Goal: Task Accomplishment & Management: Use online tool/utility

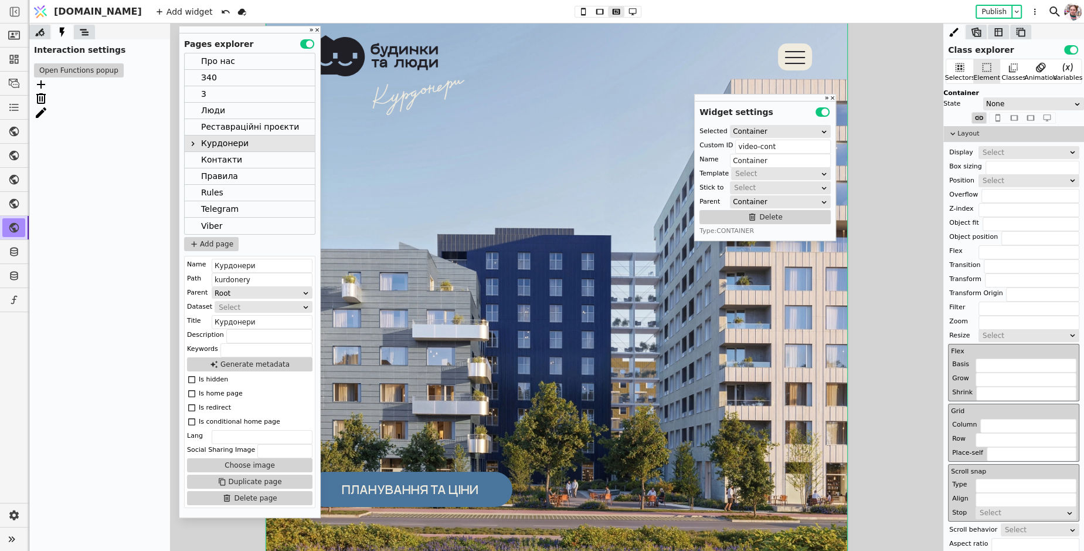
scroll to position [479, 0]
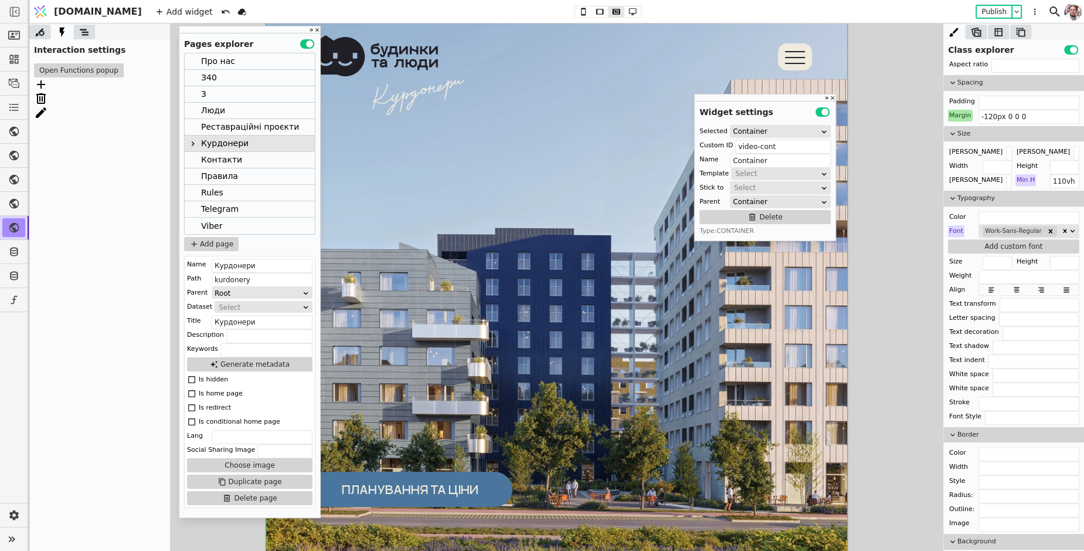
click at [85, 38] on div at bounding box center [84, 32] width 21 height 15
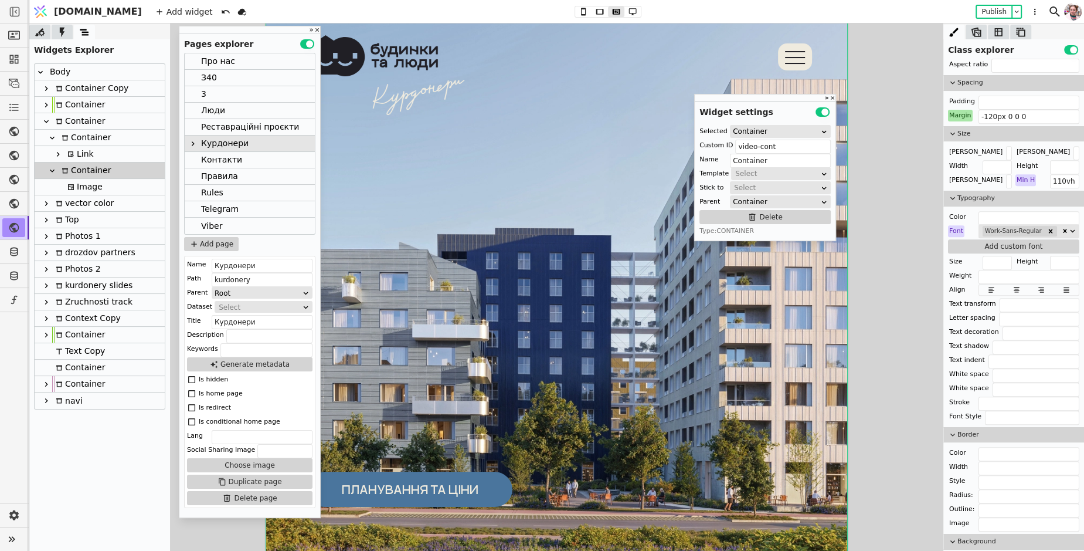
click at [46, 90] on icon at bounding box center [46, 88] width 9 height 9
type input "Container Copy"
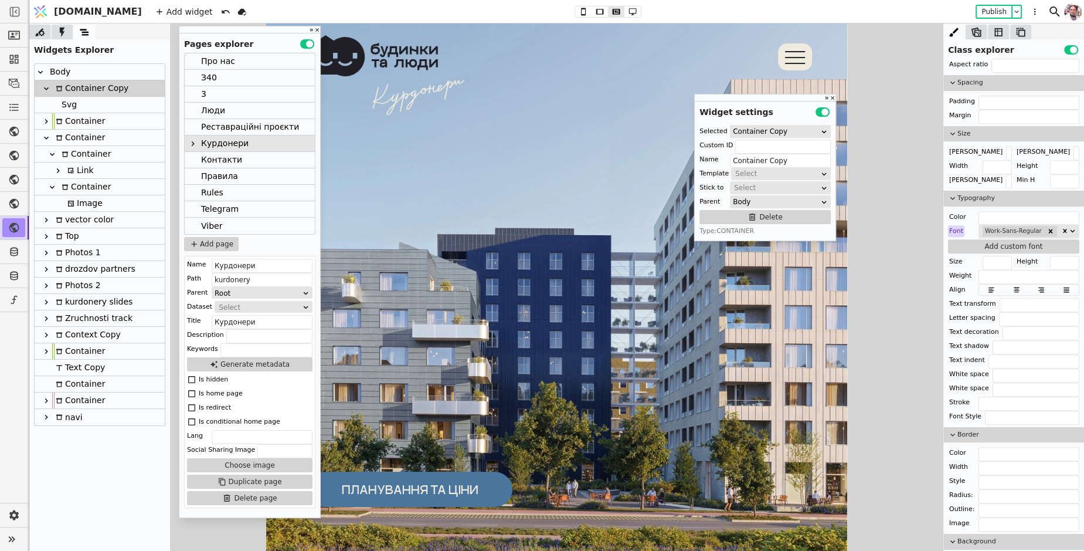
click at [66, 103] on div "Svg" at bounding box center [67, 105] width 19 height 16
type input "kurdonery-vector-2"
type input "Svg"
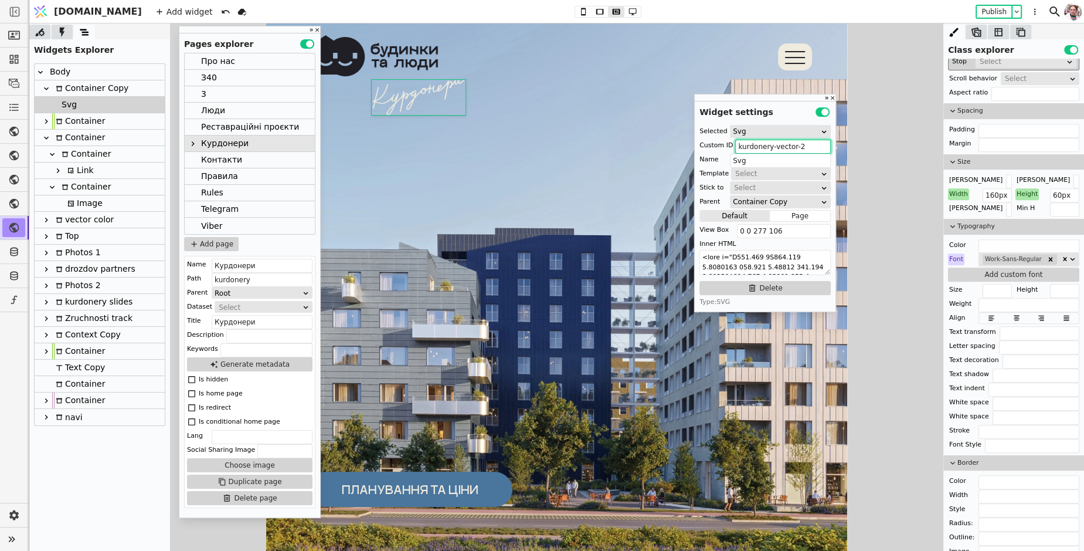
click at [795, 150] on input "kurdonery-vector-2" at bounding box center [783, 147] width 96 height 14
click at [68, 151] on div "Container" at bounding box center [84, 154] width 53 height 16
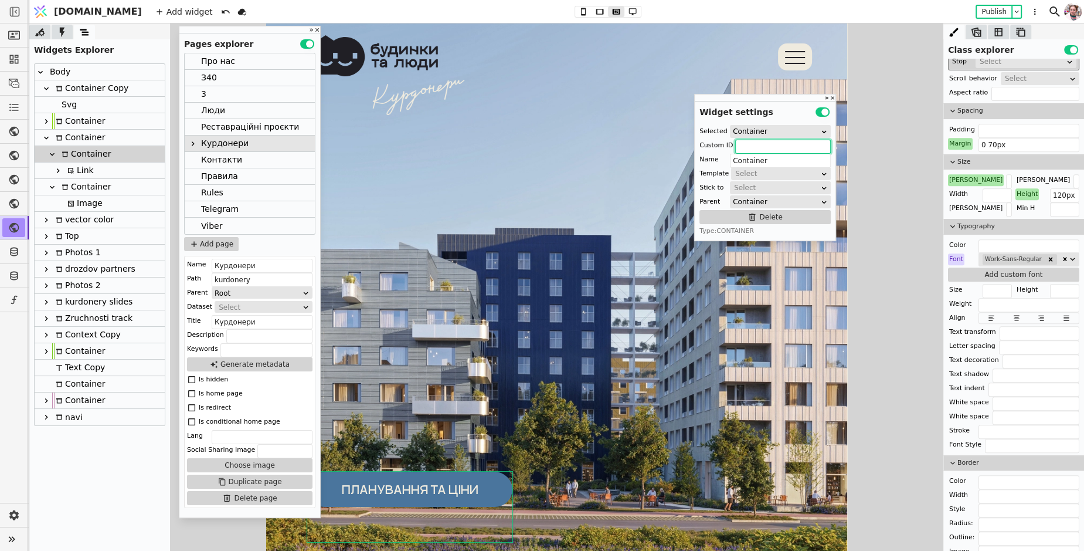
click at [72, 165] on div "Link" at bounding box center [79, 170] width 30 height 16
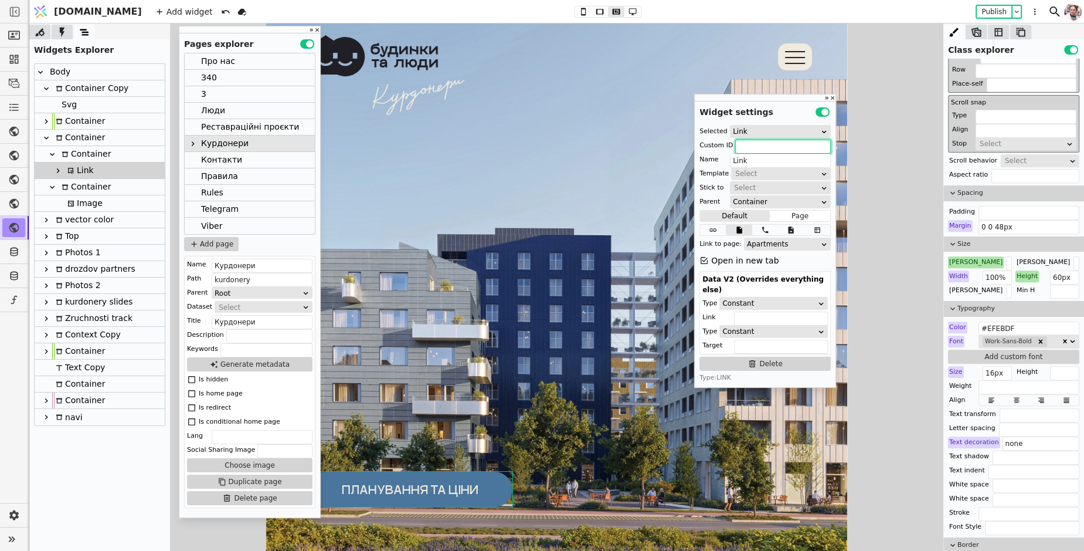
click at [72, 142] on div "Container" at bounding box center [78, 138] width 53 height 16
type input "Container"
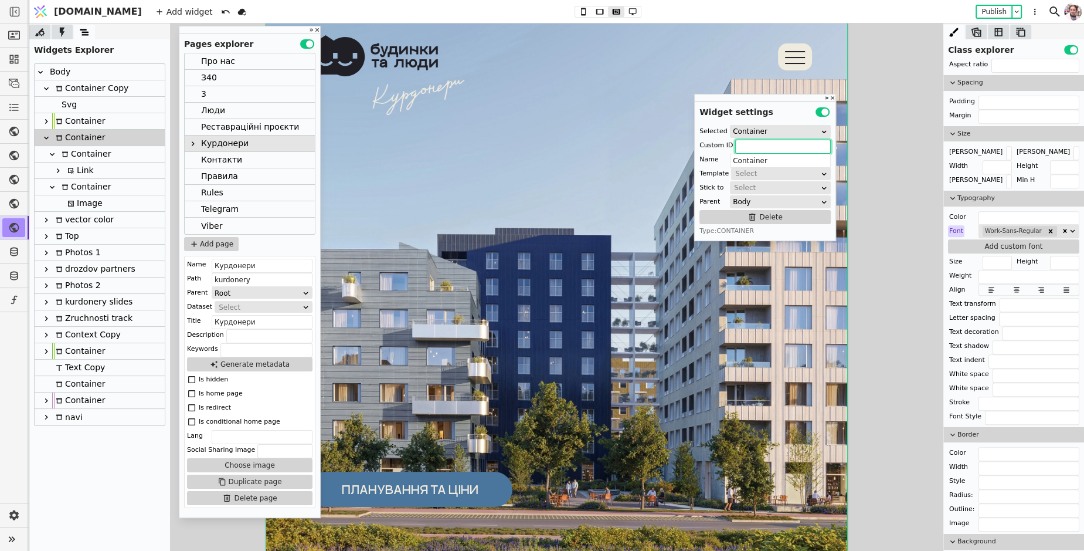
click at [63, 152] on icon at bounding box center [65, 153] width 6 height 5
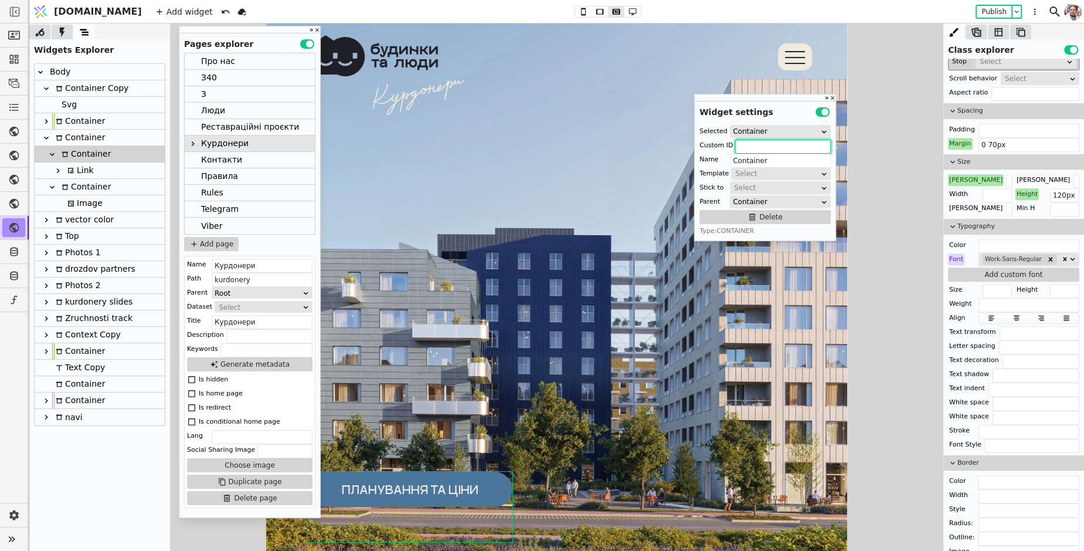
click at [73, 192] on div "Container" at bounding box center [84, 187] width 53 height 16
type input "video-cont"
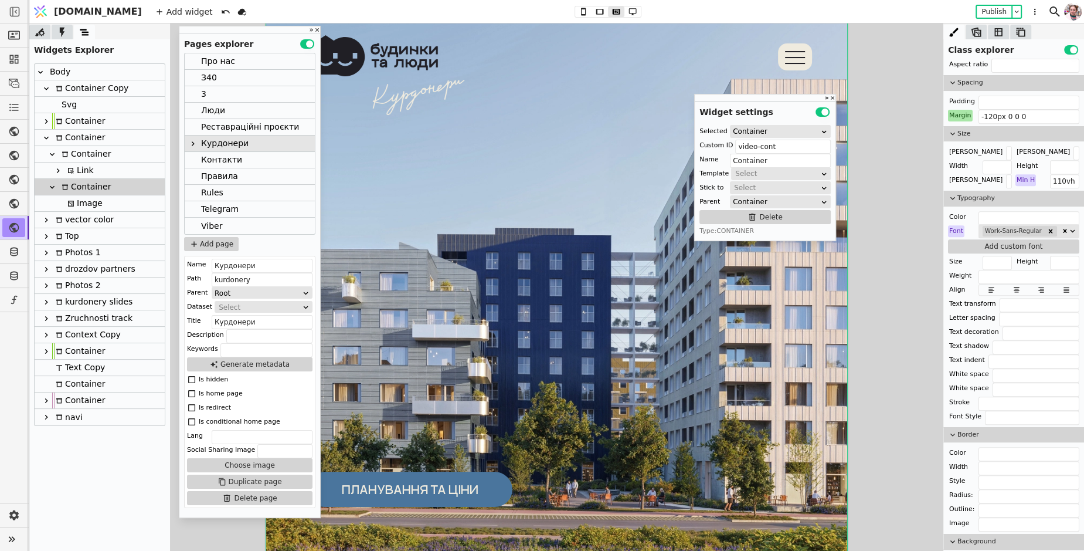
click at [62, 38] on div at bounding box center [62, 32] width 21 height 15
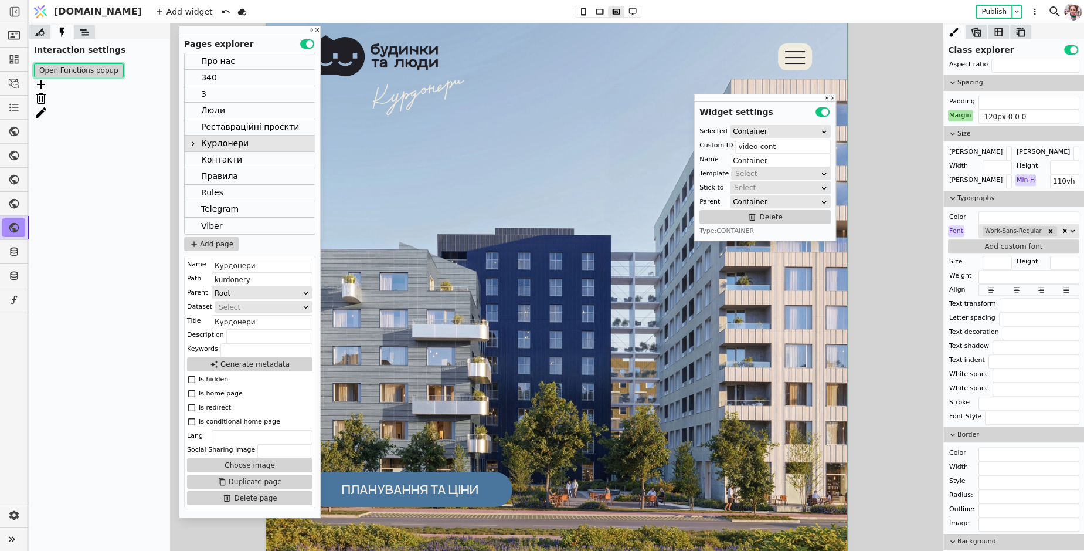
click at [73, 73] on button "Open Functions popup" at bounding box center [79, 70] width 90 height 14
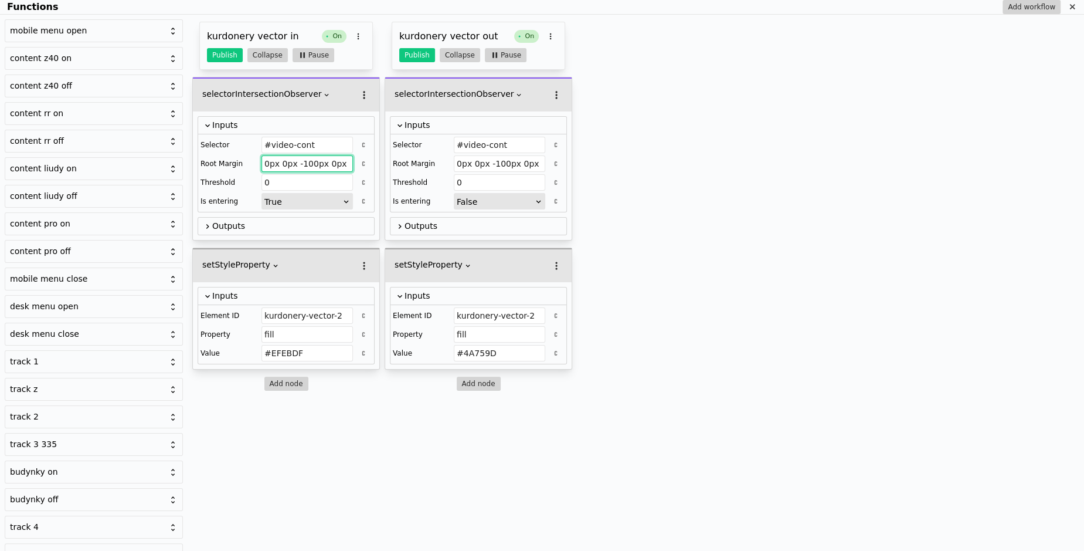
click at [300, 162] on input "0px 0px -100px 0px" at bounding box center [306, 163] width 91 height 16
click at [495, 161] on input "0px 0px -100px 0px" at bounding box center [499, 163] width 91 height 16
type input "0px 0px 100px 0px"
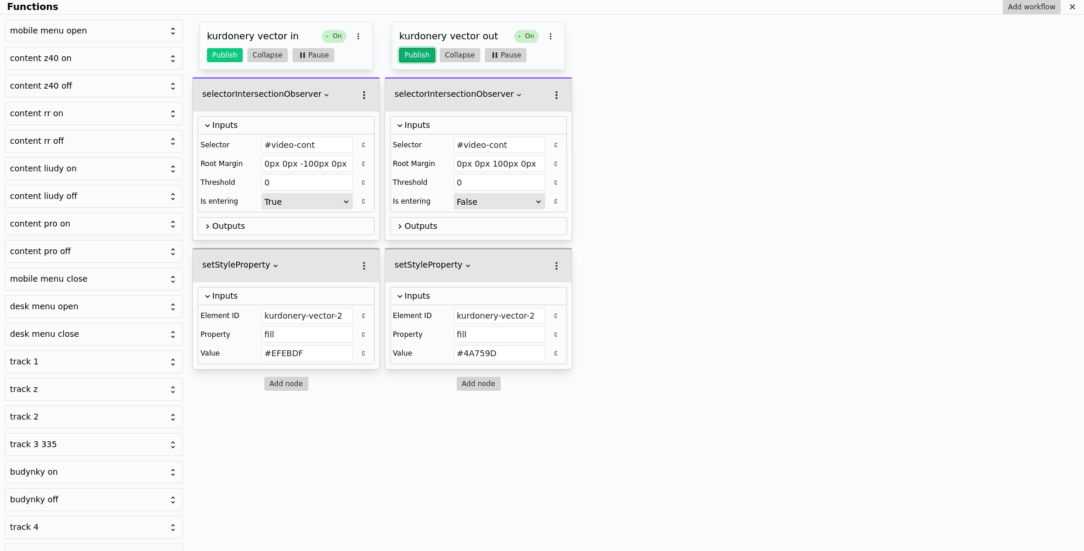
click at [419, 57] on button "Publish" at bounding box center [417, 55] width 36 height 14
click at [214, 54] on button "Publish" at bounding box center [225, 55] width 36 height 14
click at [1075, 9] on icon "Functions" at bounding box center [1072, 6] width 9 height 9
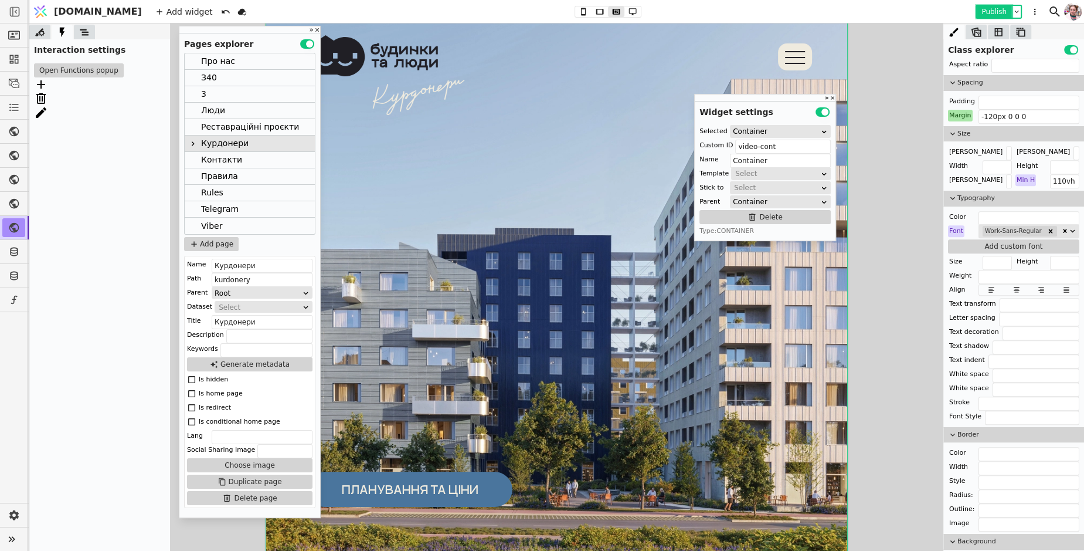
click at [997, 9] on button "Publish" at bounding box center [994, 12] width 35 height 12
click at [86, 73] on button "Open Functions popup" at bounding box center [79, 70] width 90 height 14
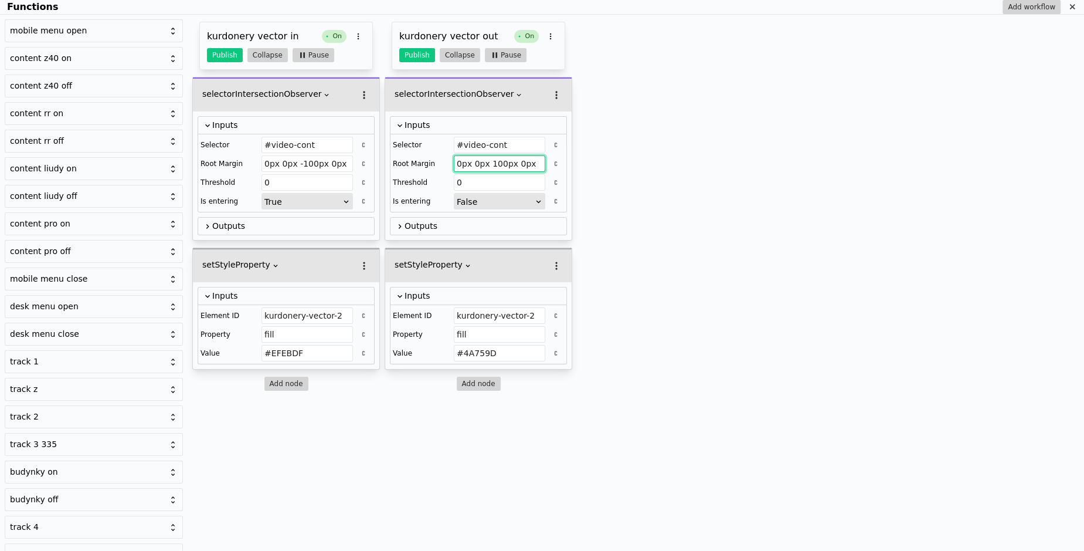
click at [492, 162] on input "0px 0px 100px 0px" at bounding box center [499, 163] width 91 height 16
type input "0px 0px -100px 0px"
click at [410, 55] on button "Publish" at bounding box center [417, 55] width 36 height 14
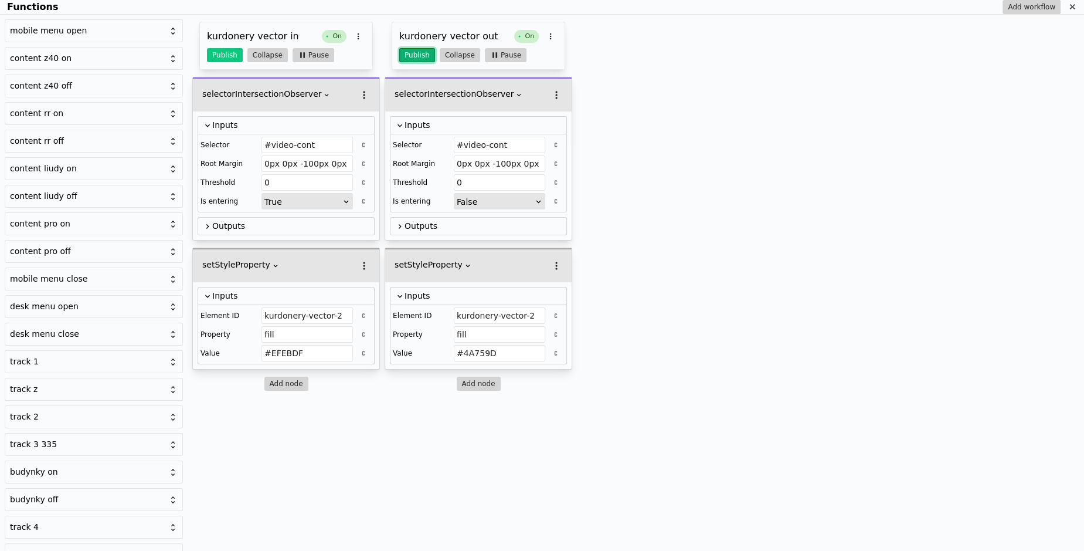
click at [410, 55] on button "Publish" at bounding box center [417, 55] width 36 height 14
click at [216, 55] on button "Publish" at bounding box center [225, 55] width 36 height 14
click at [1069, 1] on div "Functions" at bounding box center [1072, 7] width 14 height 14
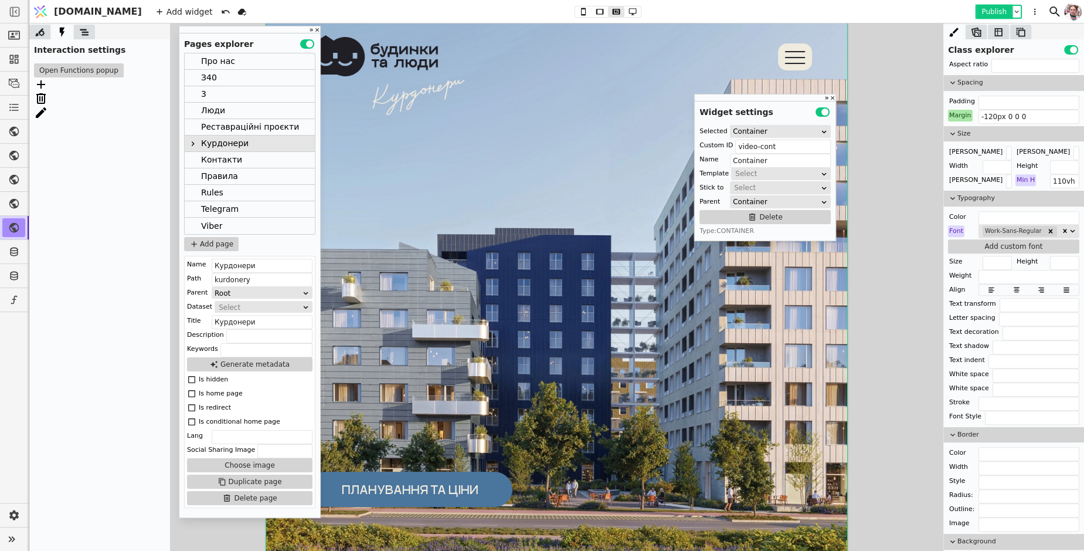
click at [996, 13] on button "Publish" at bounding box center [994, 12] width 35 height 12
click at [59, 76] on button "Open Functions popup" at bounding box center [79, 70] width 90 height 14
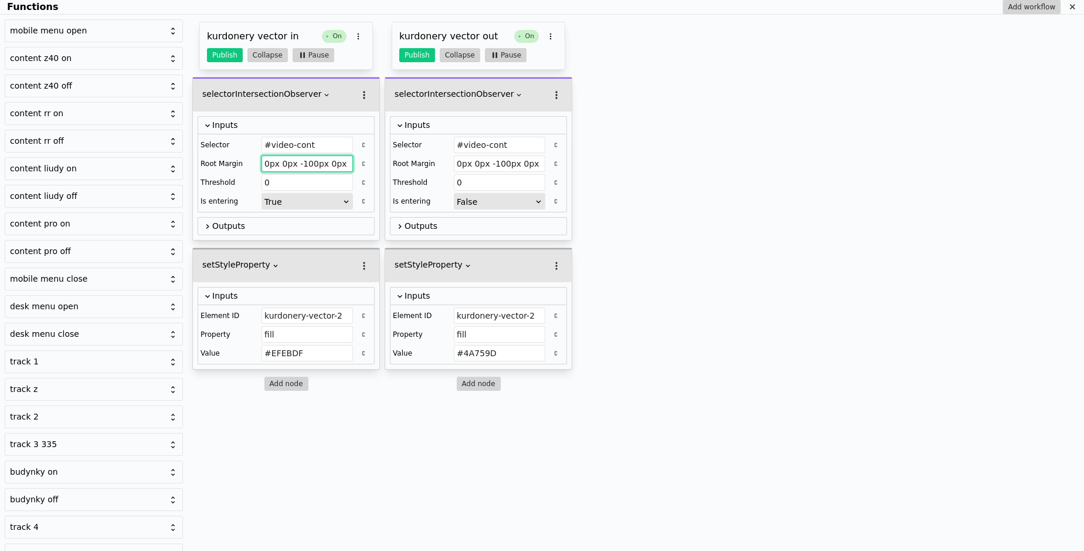
click at [306, 162] on input "0px 0px -100px 0px" at bounding box center [306, 163] width 91 height 16
type input "0px 0px -300px 0px"
click at [498, 157] on input "0px 0px -100px 0px" at bounding box center [499, 163] width 91 height 16
type input "0px 0px -300px 0px"
click at [422, 52] on button "Publish" at bounding box center [417, 55] width 36 height 14
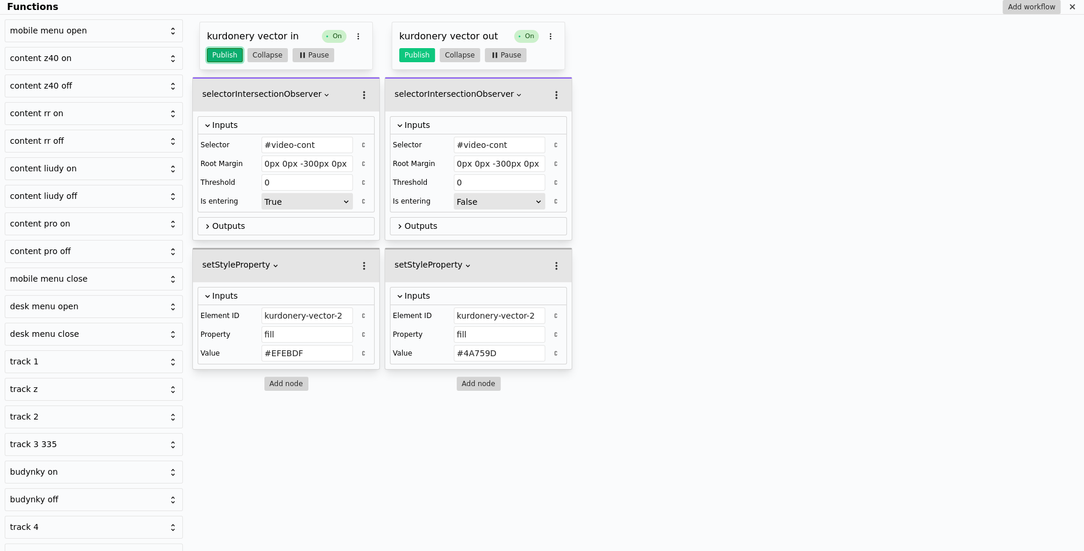
click at [232, 57] on button "Publish" at bounding box center [225, 55] width 36 height 14
click at [413, 61] on button "Publish" at bounding box center [417, 55] width 36 height 14
click at [212, 55] on button "Publish" at bounding box center [225, 55] width 36 height 14
click at [1070, 7] on icon "Functions" at bounding box center [1072, 6] width 9 height 9
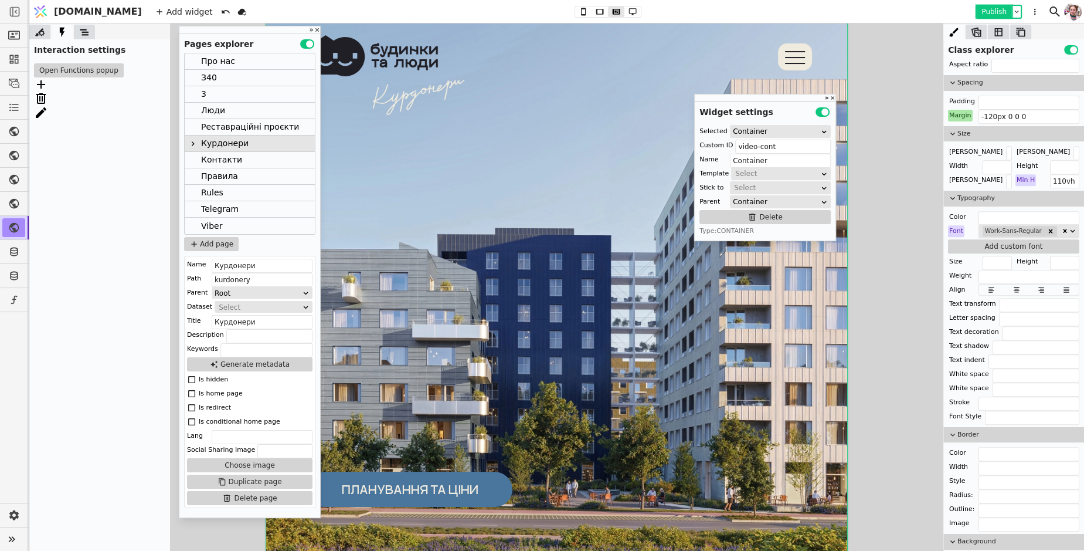
click at [981, 12] on button "Publish" at bounding box center [994, 12] width 35 height 12
click at [97, 70] on button "Open Functions popup" at bounding box center [79, 70] width 90 height 14
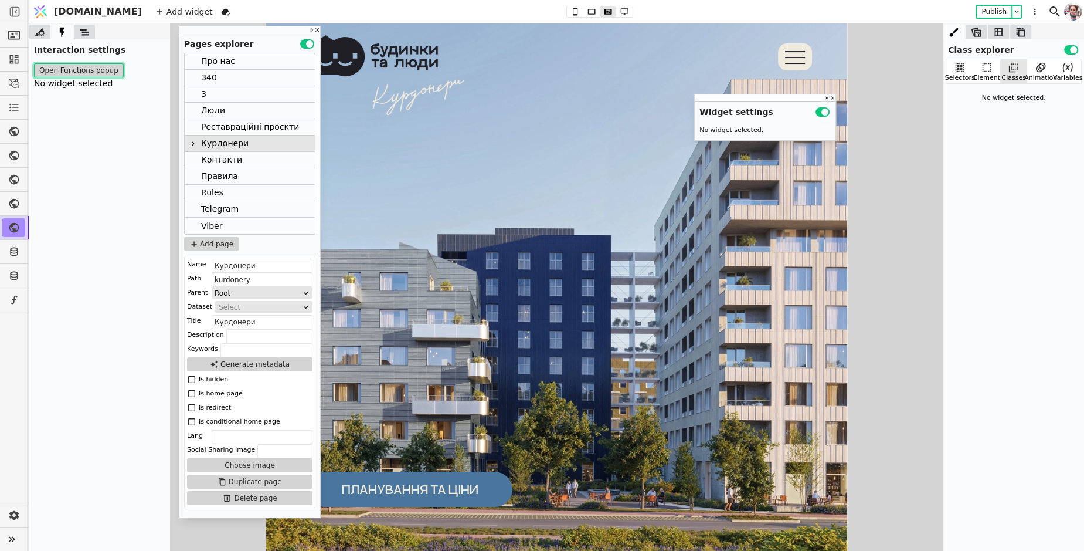
click at [63, 67] on button "Open Functions popup" at bounding box center [79, 70] width 90 height 14
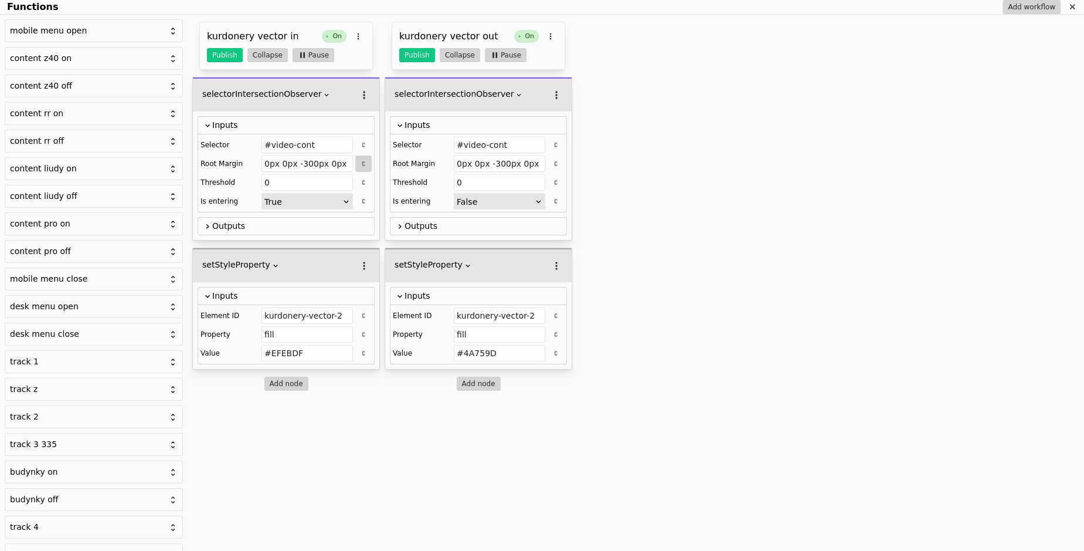
click at [364, 164] on icon "Functions" at bounding box center [363, 163] width 3 height 5
click at [303, 164] on input "0px 0px -300px 0px" at bounding box center [306, 163] width 91 height 16
type input "0px 0px 300px 0px"
click at [221, 56] on button "Publish" at bounding box center [225, 55] width 36 height 14
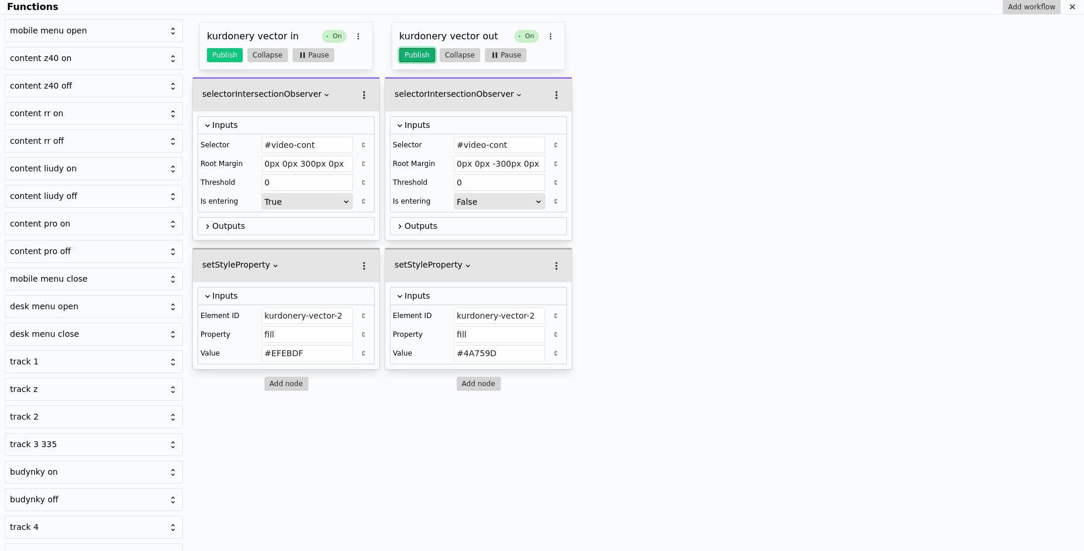
click at [416, 54] on button "Publish" at bounding box center [417, 55] width 36 height 14
click at [1073, 9] on icon "Functions" at bounding box center [1072, 6] width 9 height 9
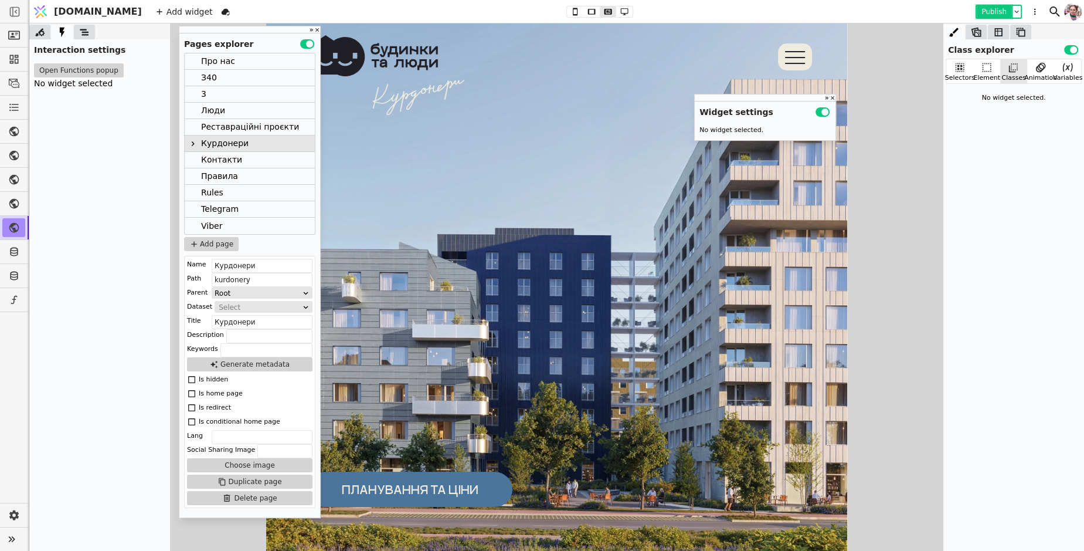
click at [989, 11] on button "Publish" at bounding box center [994, 12] width 35 height 12
click at [106, 68] on button "Open Functions popup" at bounding box center [79, 70] width 90 height 14
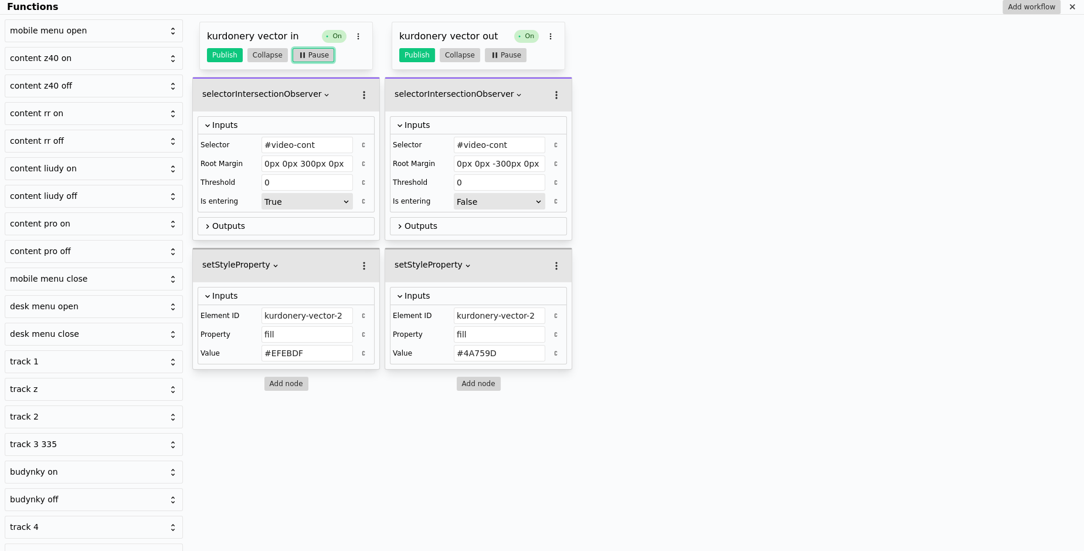
click at [307, 59] on button "Pause" at bounding box center [314, 55] width 42 height 14
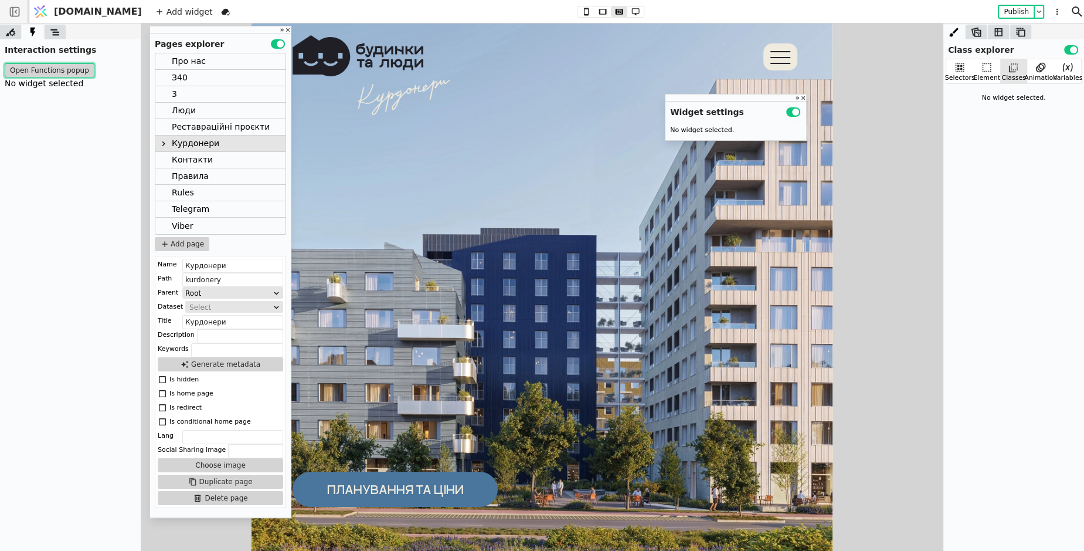
click at [54, 70] on button "Open Functions popup" at bounding box center [50, 70] width 90 height 14
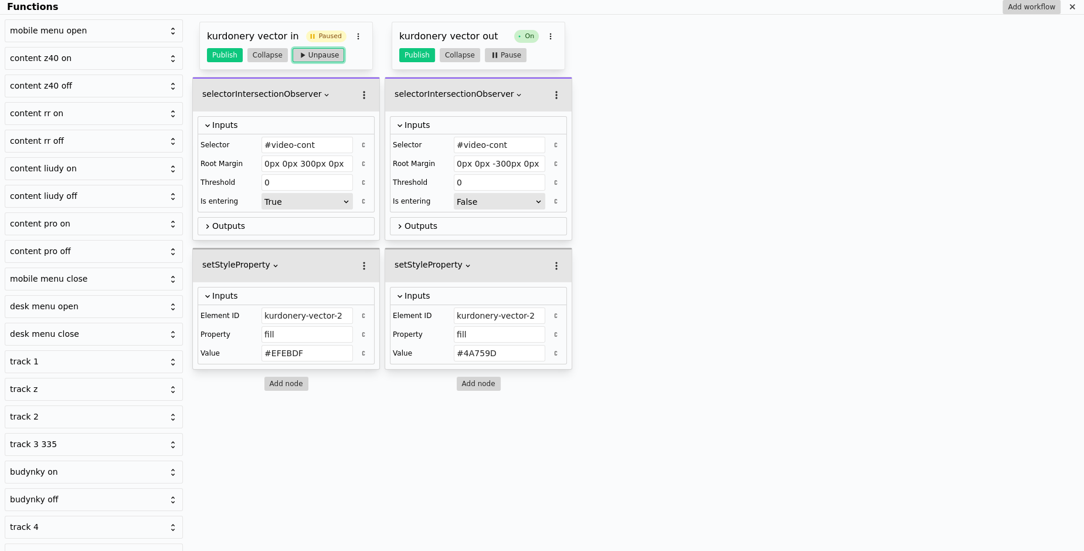
click at [321, 57] on button "Unpause" at bounding box center [319, 55] width 52 height 14
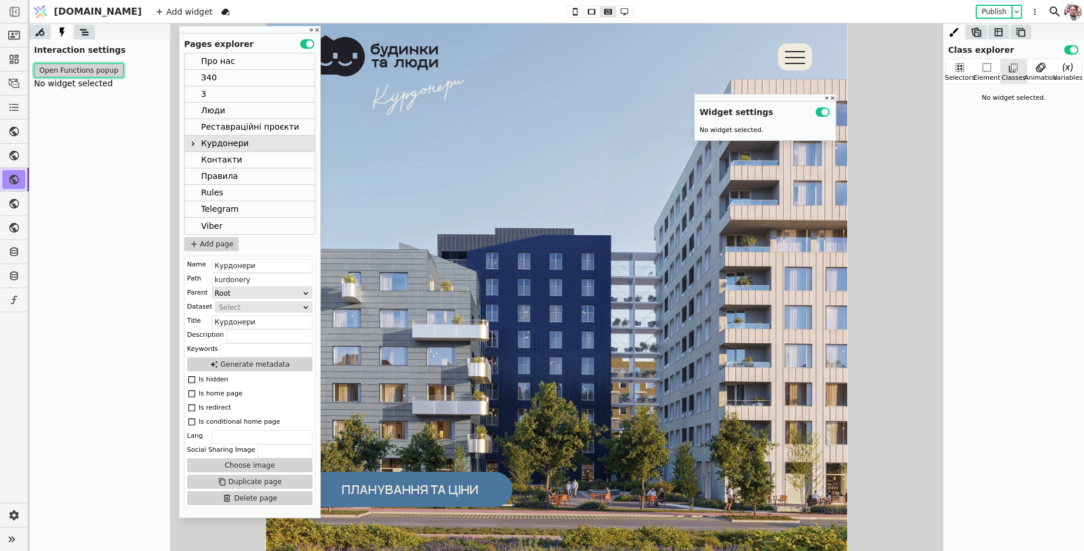
click at [62, 67] on button "Open Functions popup" at bounding box center [79, 70] width 90 height 14
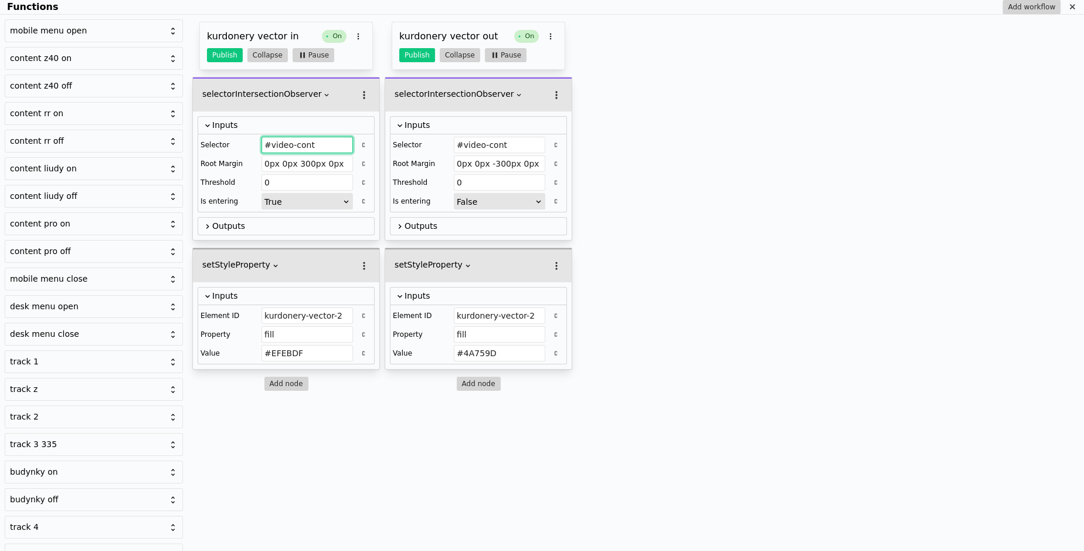
click at [310, 144] on input "#video-cont" at bounding box center [306, 145] width 91 height 16
type input "="
click at [231, 60] on button "Publish" at bounding box center [225, 55] width 36 height 14
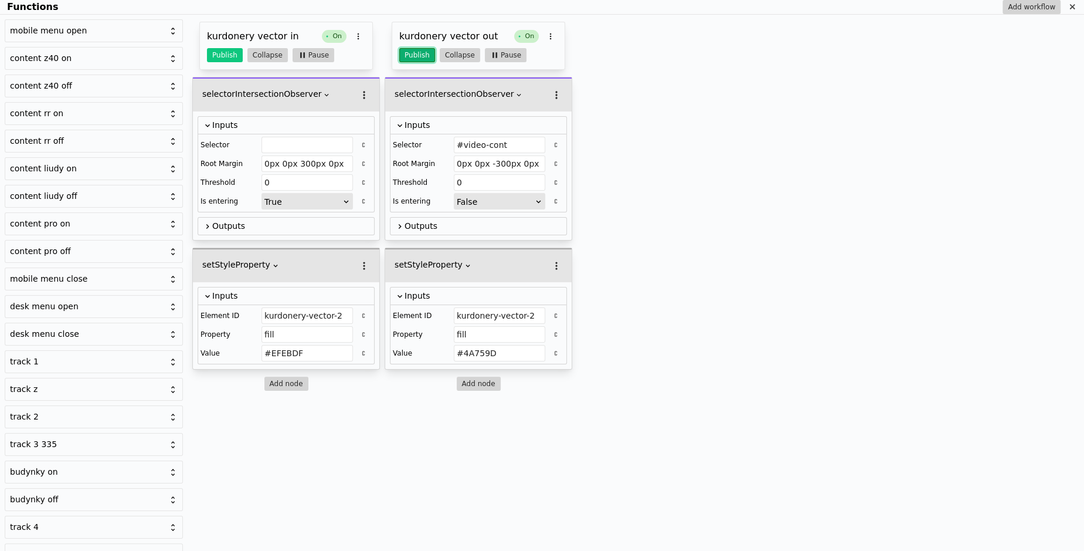
click at [417, 52] on button "Publish" at bounding box center [417, 55] width 36 height 14
click at [1072, 8] on icon "Functions" at bounding box center [1072, 6] width 9 height 9
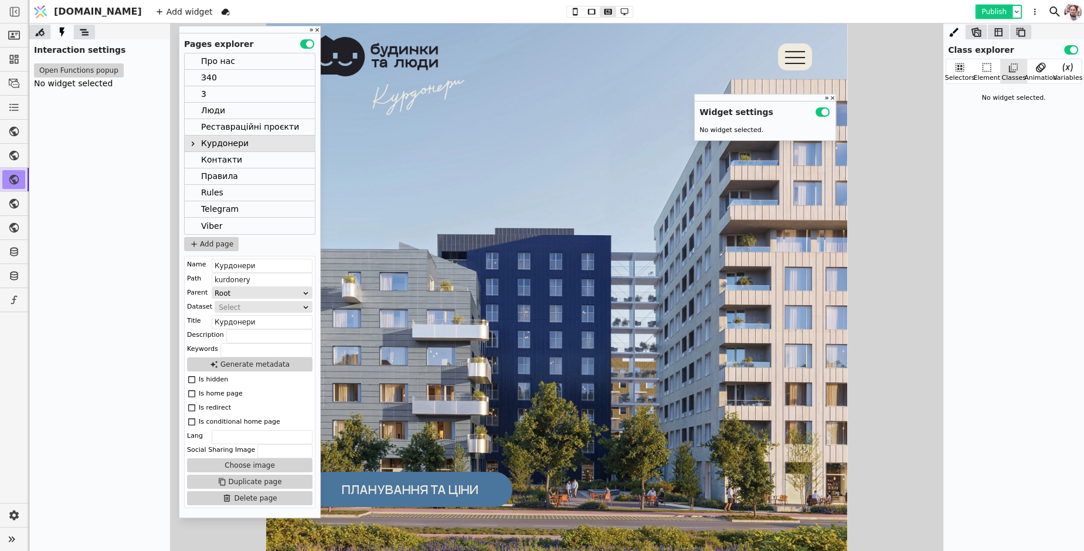
click at [981, 6] on button "Publish" at bounding box center [994, 12] width 35 height 12
click at [92, 70] on button "Open Functions popup" at bounding box center [79, 70] width 90 height 14
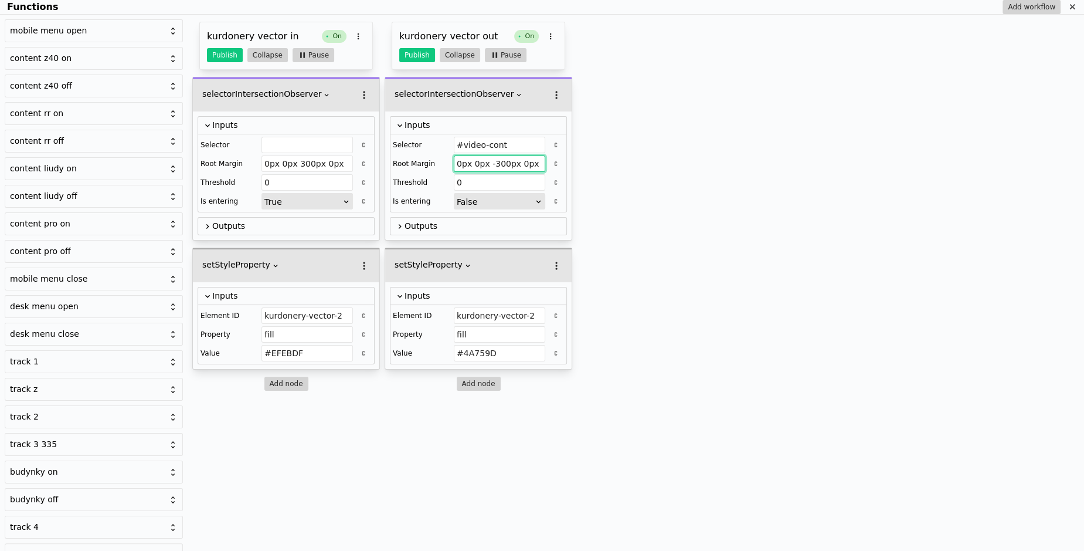
click at [495, 164] on input "0px 0px -300px 0px" at bounding box center [499, 163] width 91 height 16
type input "0px 0px 300px 0px"
click at [413, 56] on button "Publish" at bounding box center [417, 55] width 36 height 14
click at [1075, 15] on div "mobile menu open content z40 on content z40 off content rr on content rr off co…" at bounding box center [542, 283] width 1084 height 536
click at [1073, 3] on icon "Functions" at bounding box center [1072, 6] width 9 height 9
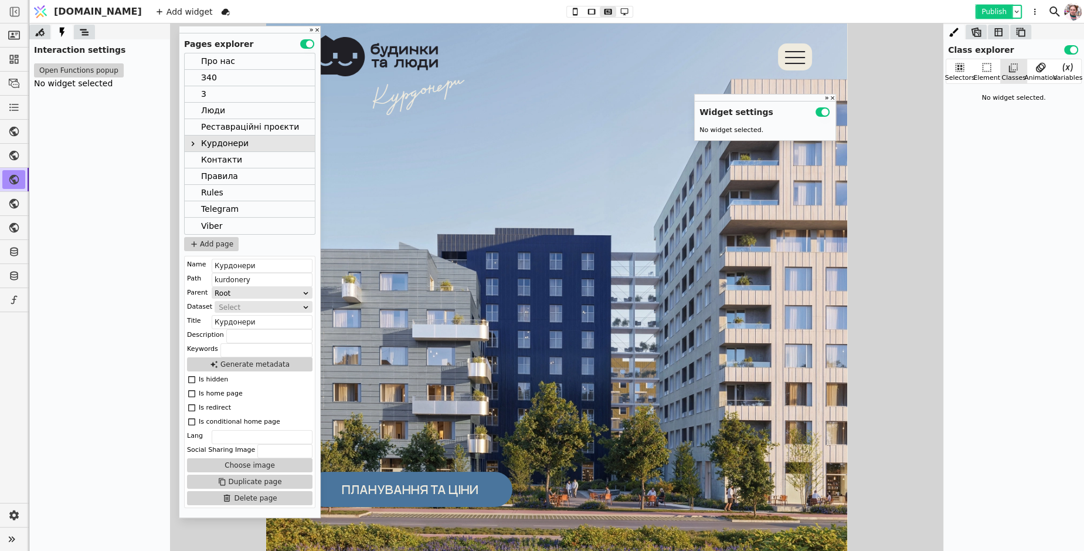
click at [993, 16] on button "Publish" at bounding box center [994, 12] width 35 height 12
click at [68, 75] on button "Open Functions popup" at bounding box center [79, 70] width 90 height 14
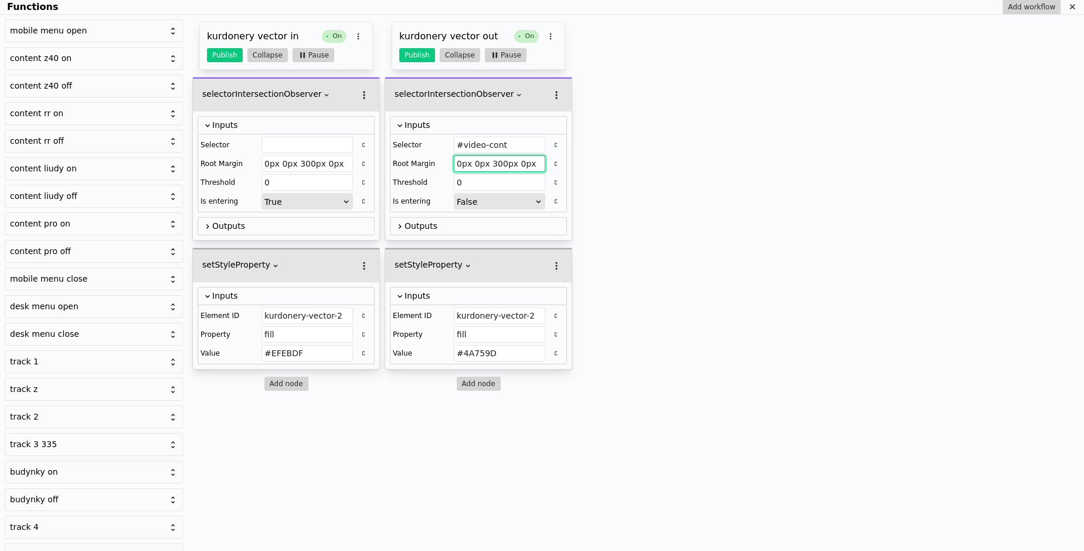
click at [457, 167] on input "0px 0px 300px 0px" at bounding box center [499, 163] width 91 height 16
click at [459, 161] on input "0px 0px 300px 0px'" at bounding box center [499, 163] width 91 height 16
type input "'0px 0px 300px 0px'"
click at [409, 52] on button "Publish" at bounding box center [417, 55] width 36 height 14
click at [1071, 4] on icon "Functions" at bounding box center [1072, 6] width 9 height 9
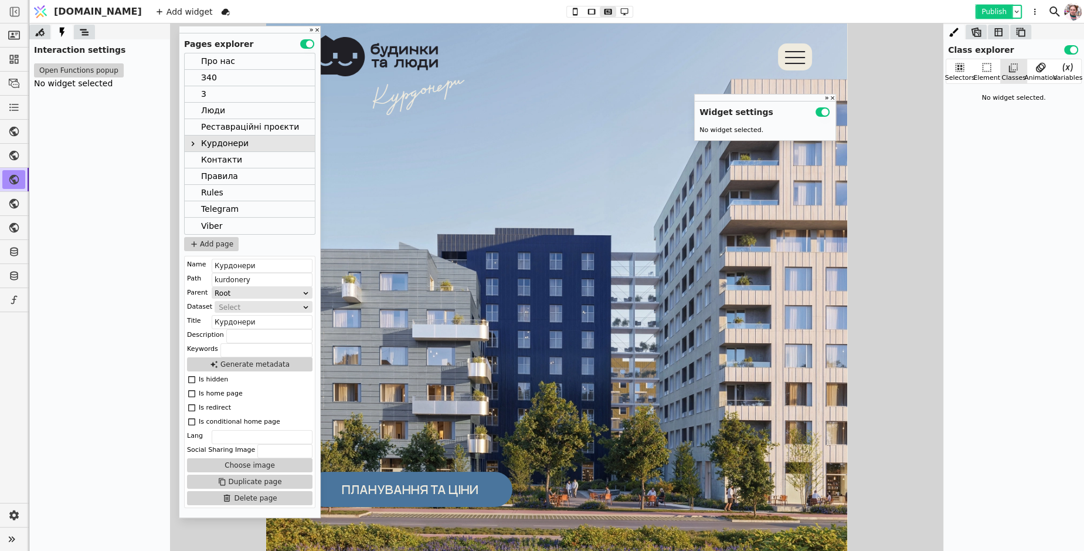
click at [987, 11] on button "Publish" at bounding box center [994, 12] width 35 height 12
click at [987, 9] on button "Publish" at bounding box center [994, 12] width 35 height 12
click at [40, 69] on button "Open Functions popup" at bounding box center [79, 70] width 90 height 14
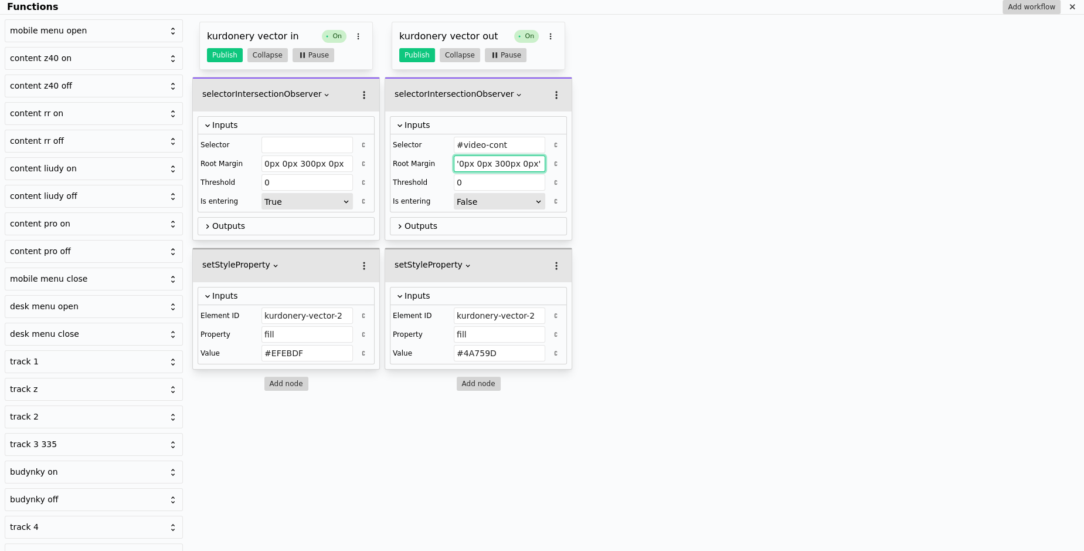
click at [541, 159] on input "'0px 0px 300px 0px'" at bounding box center [499, 163] width 91 height 16
click at [458, 161] on input "'0px 0px 300px 0px" at bounding box center [499, 163] width 91 height 16
type input "0px 0px 300px 0px"
click at [413, 56] on button "Publish" at bounding box center [417, 55] width 36 height 14
click at [1071, 7] on icon "Functions" at bounding box center [1072, 6] width 9 height 9
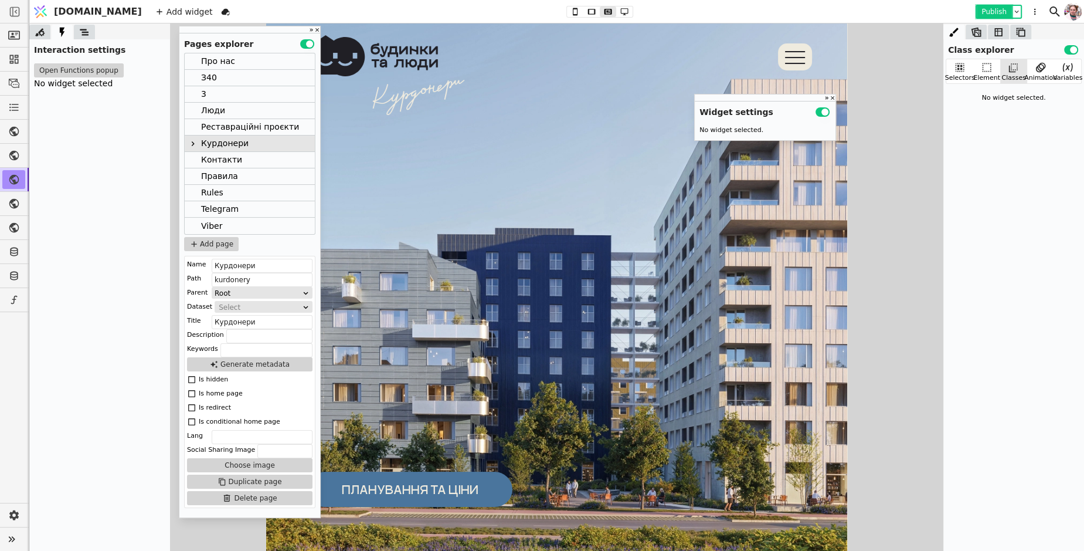
click at [985, 6] on button "Publish" at bounding box center [994, 12] width 35 height 12
click at [94, 69] on button "Open Functions popup" at bounding box center [79, 70] width 90 height 14
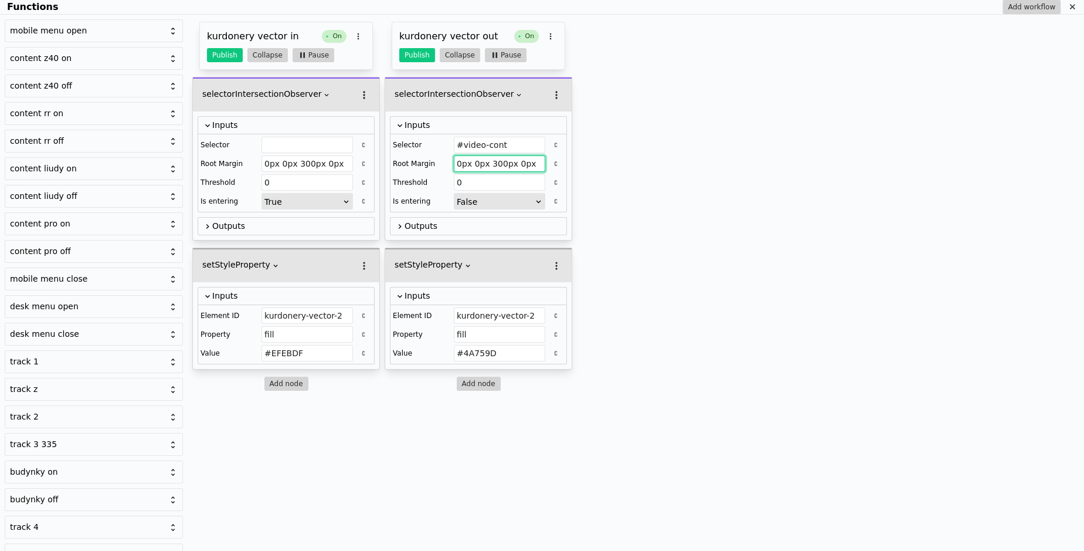
click at [494, 162] on input "0px 0px 300px 0px" at bounding box center [499, 163] width 91 height 16
click at [457, 164] on input "0px 0px 0px 0px" at bounding box center [499, 163] width 91 height 16
type input "330px 0px 0px 0px"
click at [418, 52] on button "Publish" at bounding box center [417, 55] width 36 height 14
click at [1068, 9] on icon "Functions" at bounding box center [1072, 6] width 9 height 9
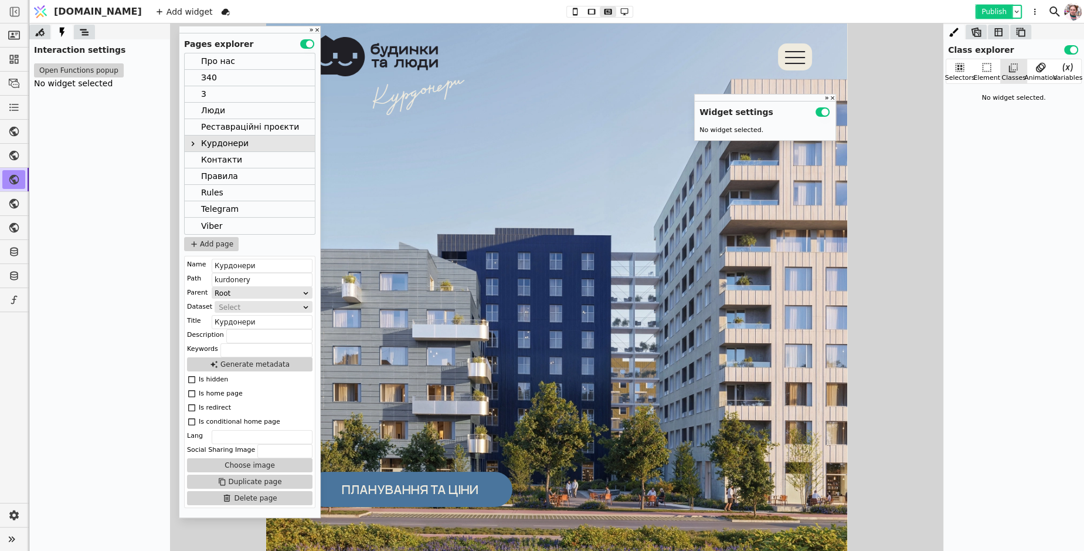
click at [980, 9] on button "Publish" at bounding box center [994, 12] width 35 height 12
click at [76, 72] on button "Open Functions popup" at bounding box center [79, 70] width 90 height 14
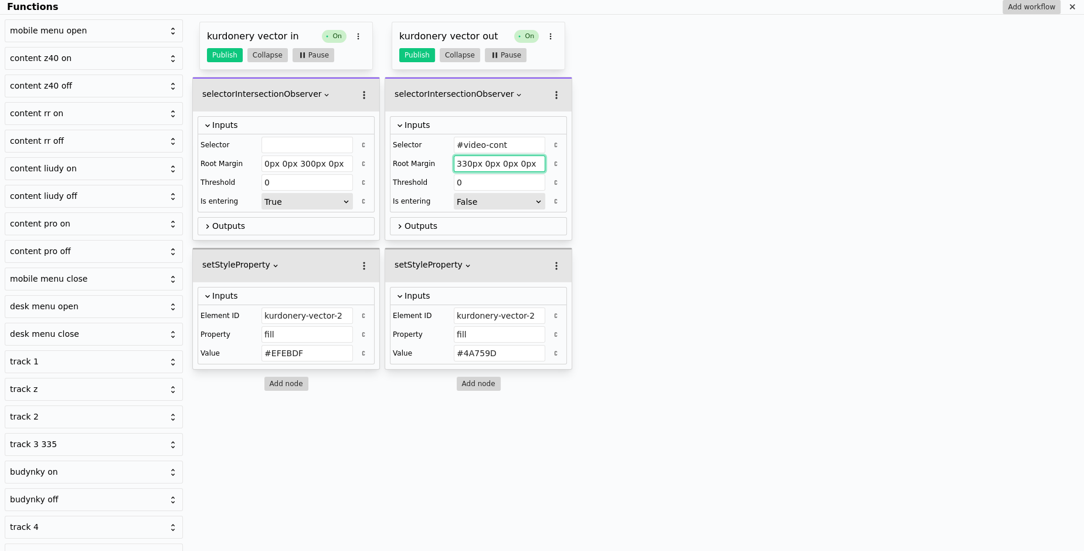
drag, startPoint x: 467, startPoint y: 162, endPoint x: 454, endPoint y: 162, distance: 12.3
click at [454, 162] on input "330px 0px 0px 0px" at bounding box center [499, 163] width 91 height 16
type input "-200px 0px 0px 0px"
click at [417, 59] on button "Publish" at bounding box center [417, 55] width 36 height 14
click at [1067, 3] on div "Functions" at bounding box center [1072, 7] width 14 height 14
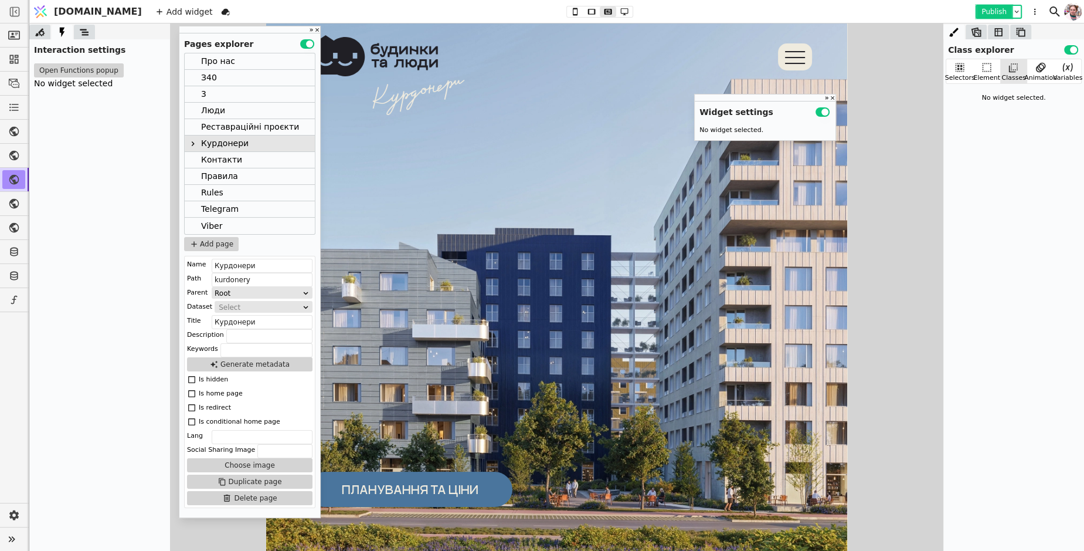
click at [989, 13] on button "Publish" at bounding box center [994, 12] width 35 height 12
click at [114, 76] on button "Open Functions popup" at bounding box center [79, 70] width 90 height 14
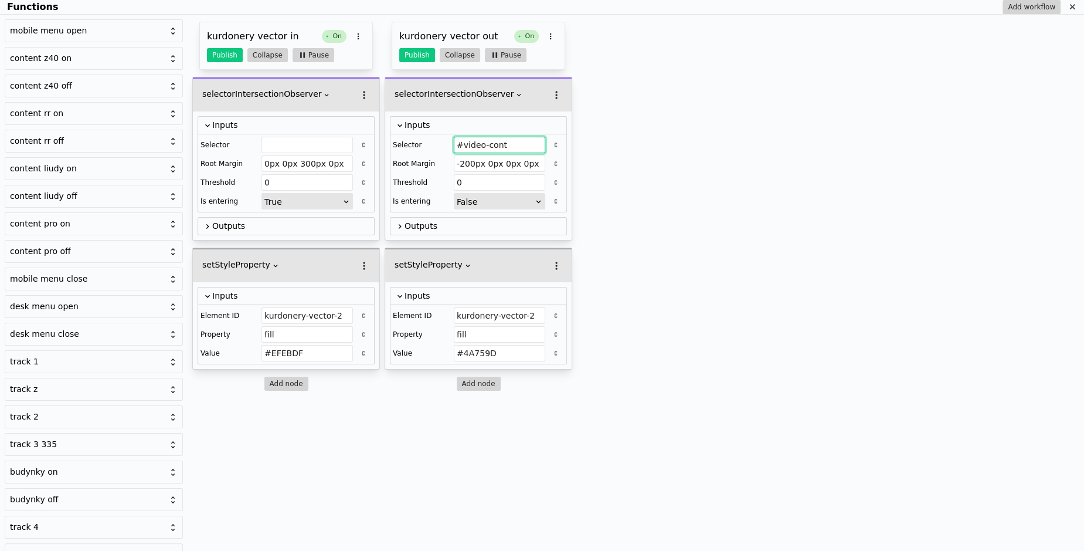
click at [473, 148] on input "#video-cont" at bounding box center [499, 145] width 91 height 16
click at [288, 145] on input "Functions" at bounding box center [306, 145] width 91 height 16
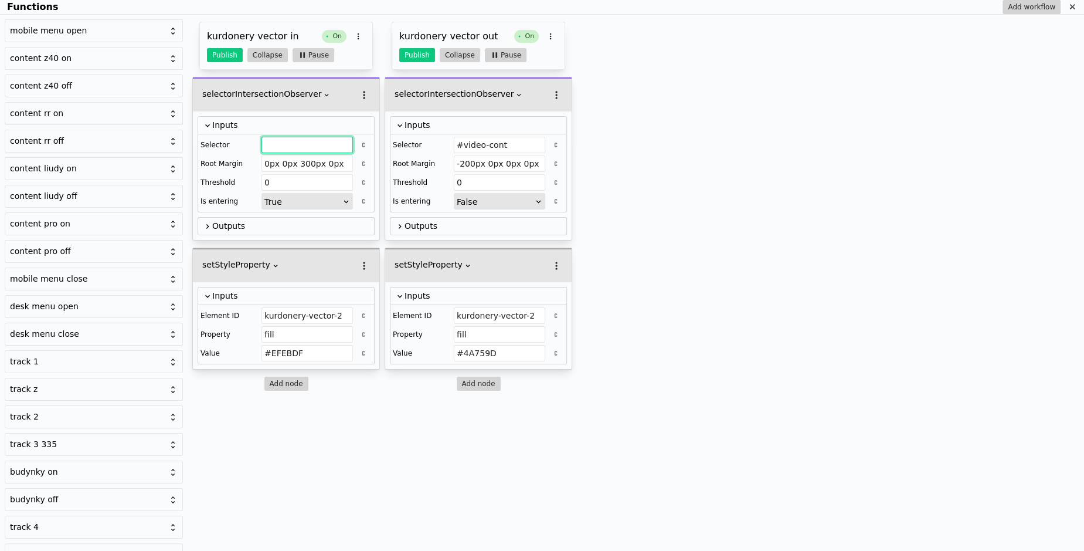
paste input "#video-cont"
type input "#video-cont"
click at [464, 164] on input "-200px 0px 0px 0px" at bounding box center [499, 163] width 91 height 16
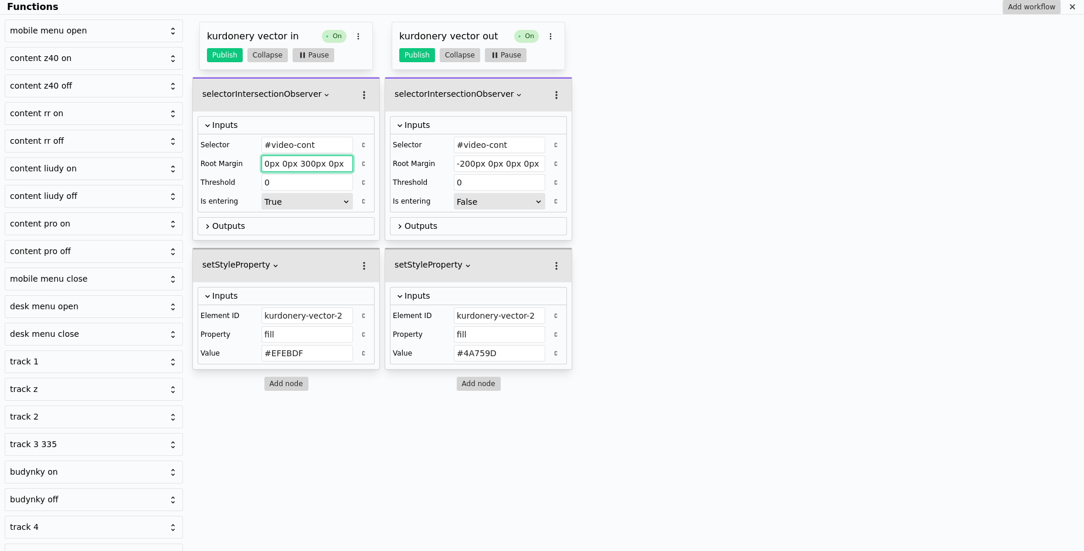
click at [326, 167] on input "0px 0px 300px 0px" at bounding box center [306, 163] width 91 height 16
paste input "-200px 0px"
type input "-200px 0px 0px 0px"
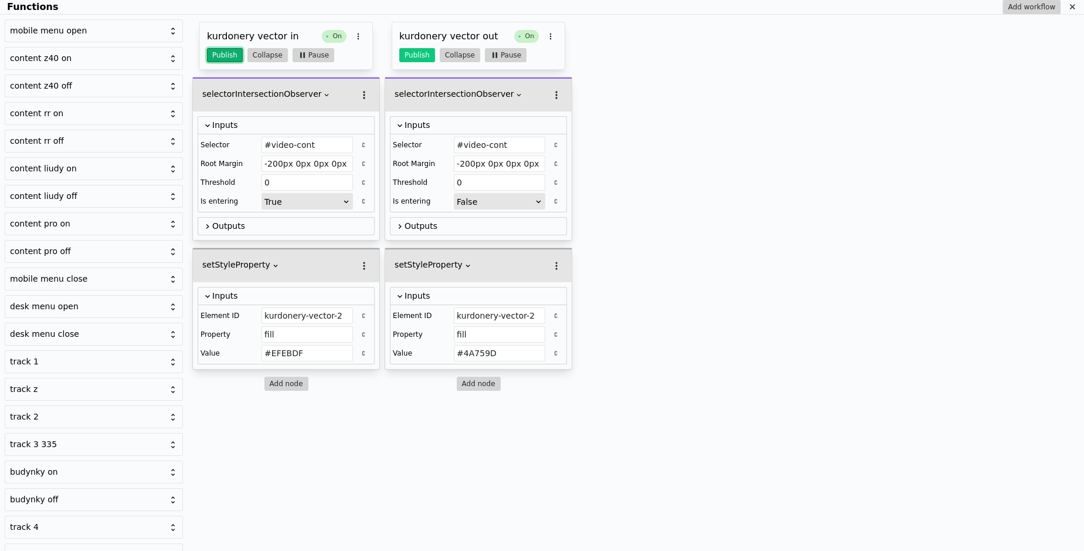
click at [219, 52] on button "Publish" at bounding box center [225, 55] width 36 height 14
click at [426, 58] on button "Publish" at bounding box center [417, 55] width 36 height 14
click at [1074, 8] on icon "Functions" at bounding box center [1072, 6] width 9 height 9
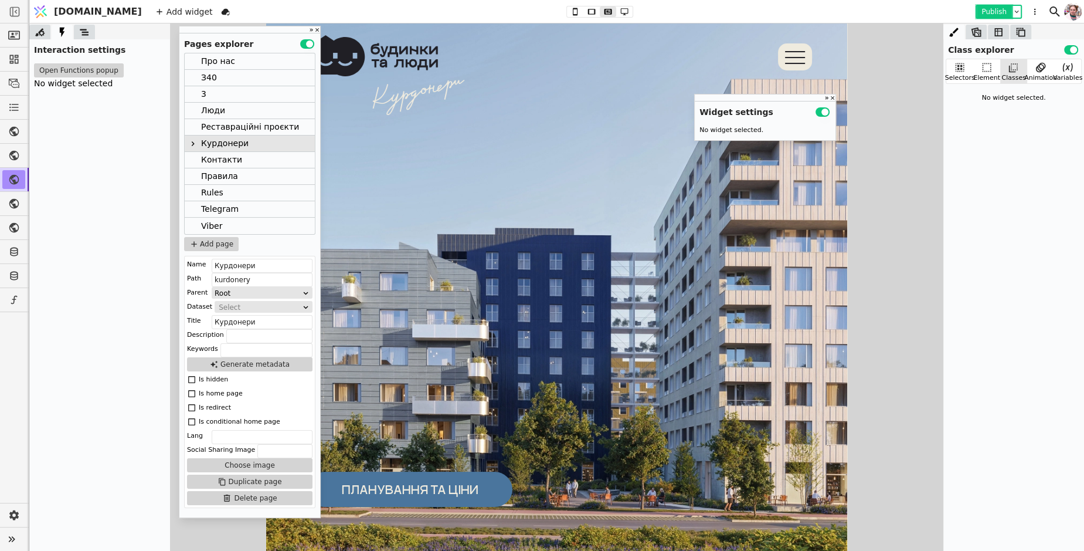
click at [984, 15] on button "Publish" at bounding box center [994, 12] width 35 height 12
click at [656, 242] on img at bounding box center [556, 302] width 581 height 580
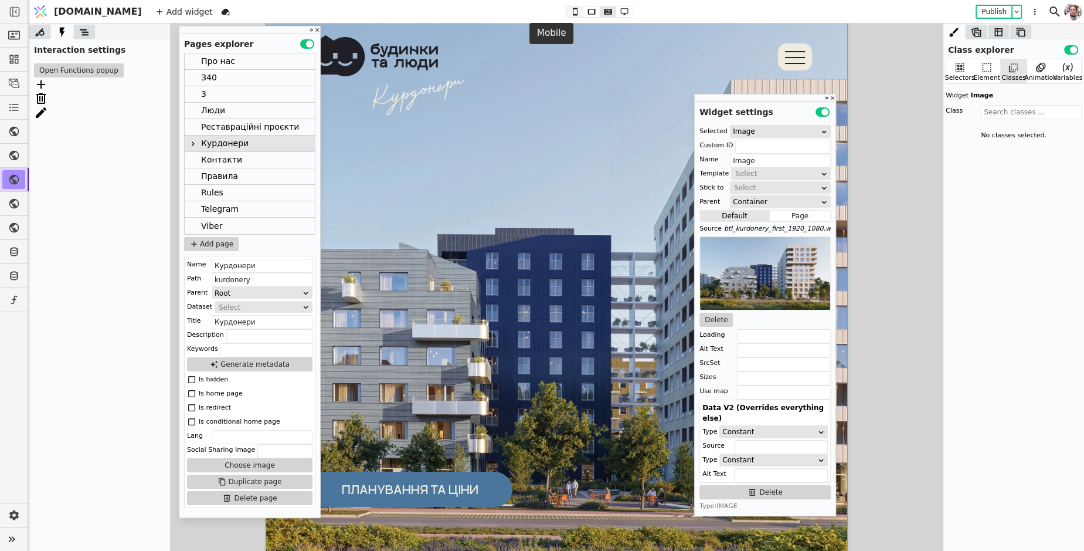
click at [573, 8] on icon at bounding box center [575, 12] width 5 height 8
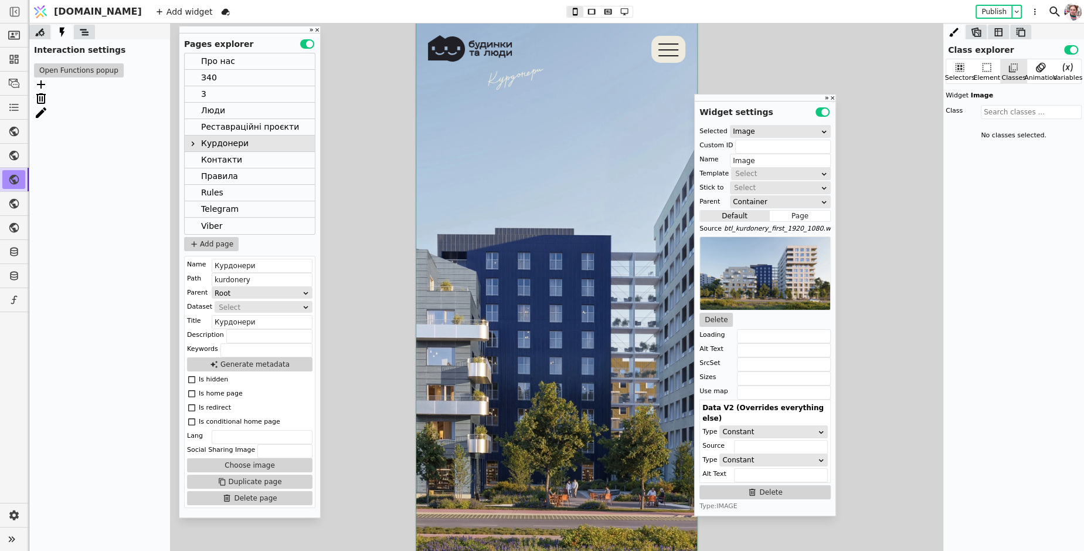
click at [555, 344] on img at bounding box center [556, 302] width 281 height 580
click at [985, 72] on icon at bounding box center [987, 68] width 12 height 12
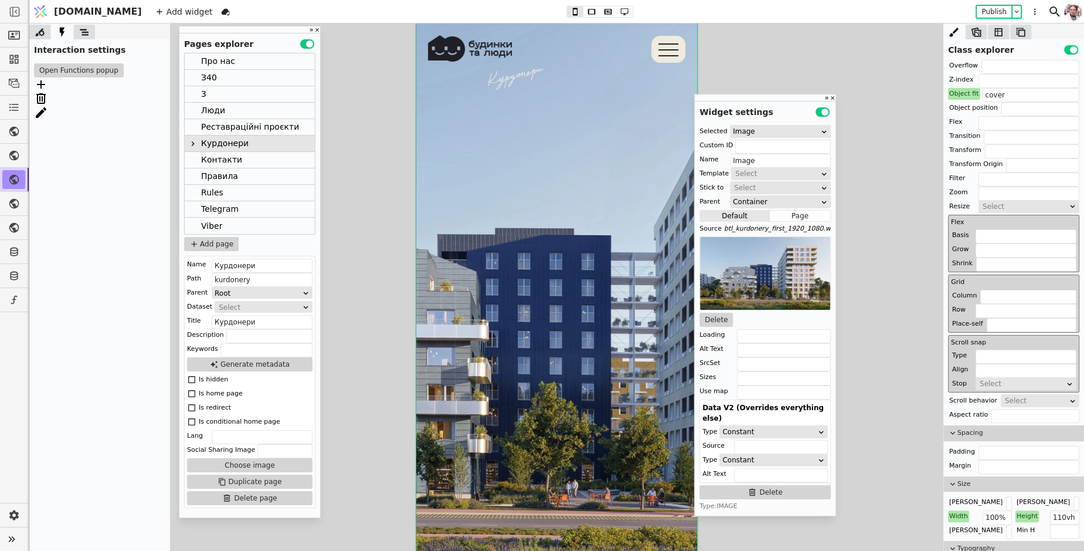
scroll to position [130, 0]
click at [1015, 397] on div "Select" at bounding box center [1036, 399] width 63 height 12
click at [1014, 433] on div "Smooth" at bounding box center [1038, 429] width 81 height 18
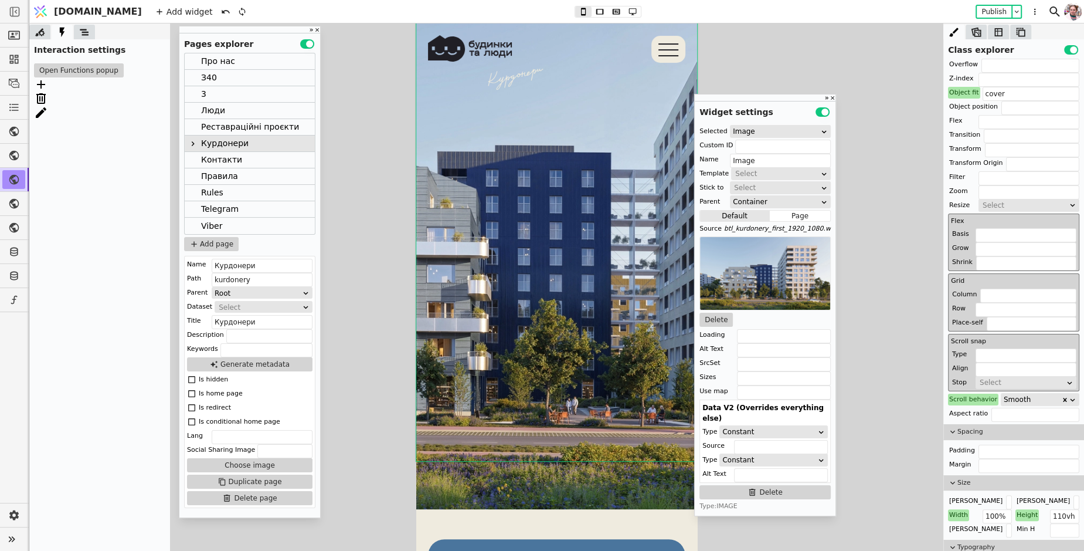
scroll to position [83, 0]
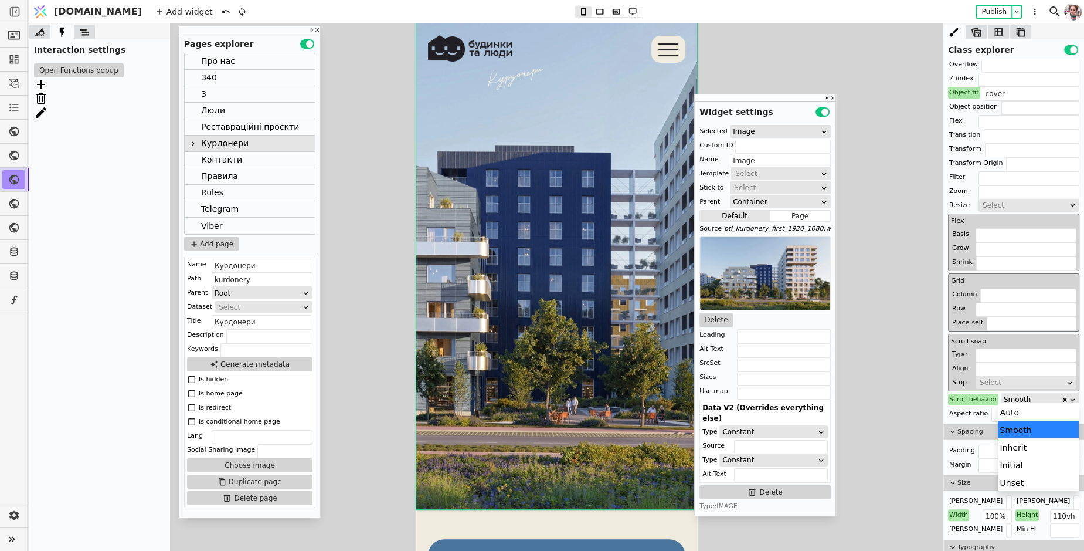
click at [1004, 400] on div "Smooth" at bounding box center [1032, 399] width 57 height 12
click at [1008, 446] on div "Inherit" at bounding box center [1038, 447] width 81 height 18
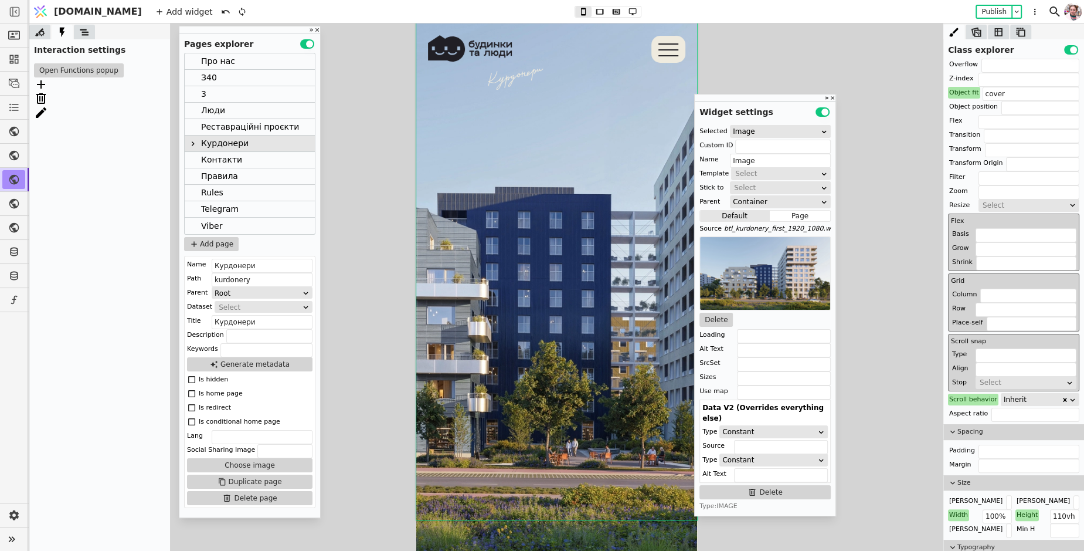
scroll to position [31, 0]
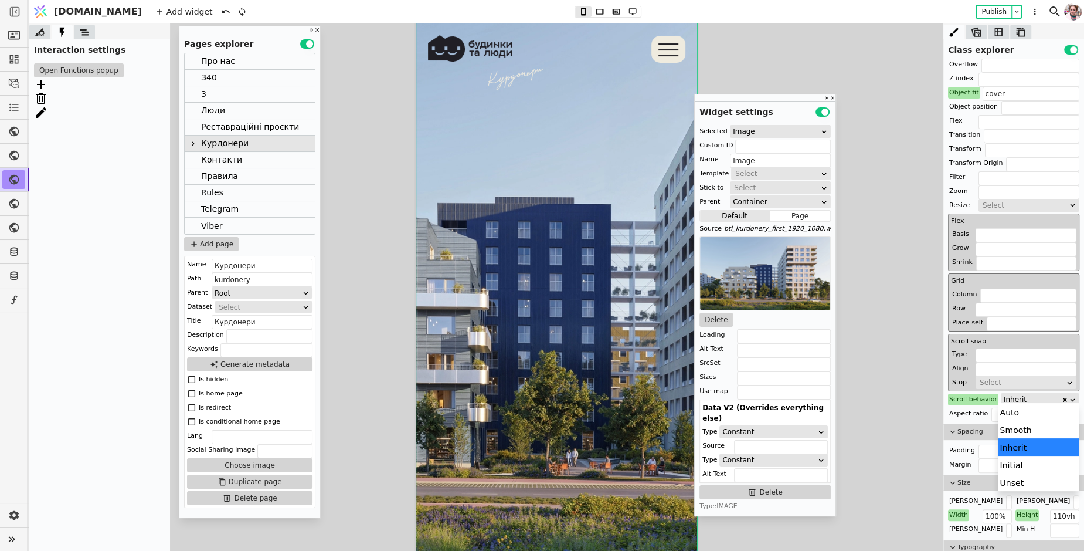
click at [1028, 394] on div "Inherit" at bounding box center [1032, 399] width 57 height 12
click at [1009, 483] on div "Unset" at bounding box center [1038, 482] width 81 height 18
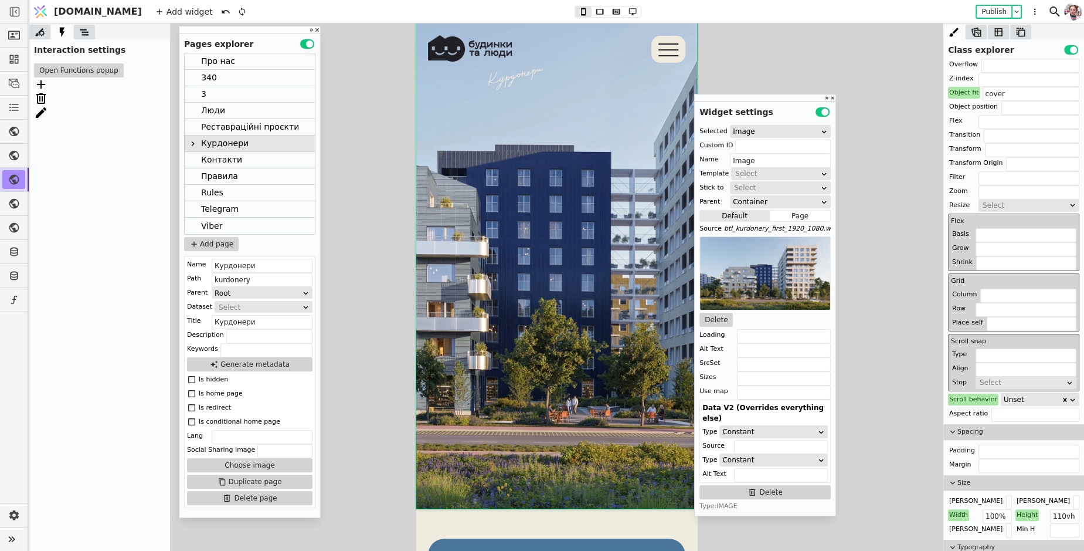
scroll to position [0, 0]
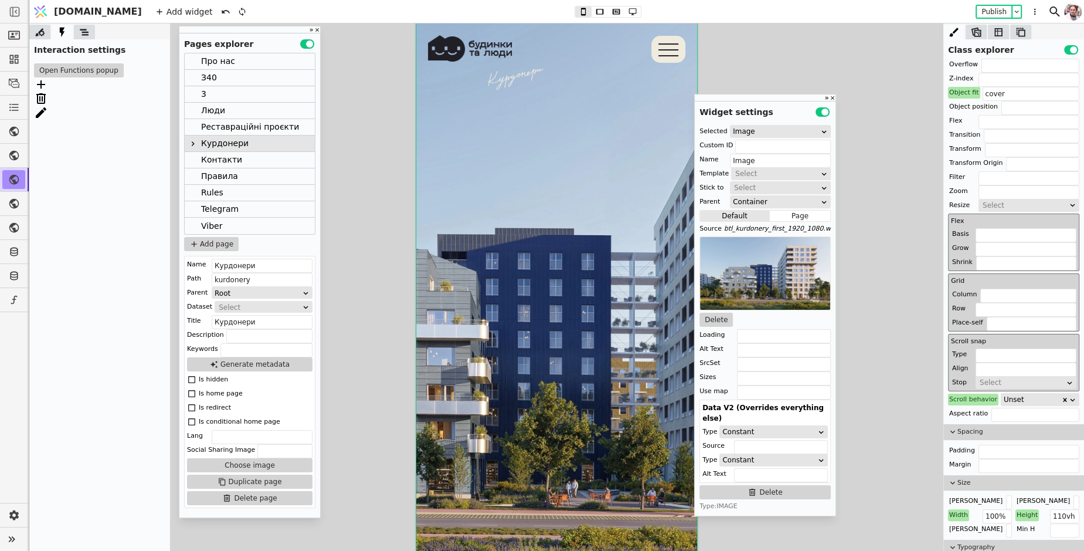
click at [977, 395] on div "Scroll behavior" at bounding box center [973, 399] width 50 height 12
click at [974, 413] on button "Reset" at bounding box center [972, 413] width 30 height 14
